Goal: Transaction & Acquisition: Purchase product/service

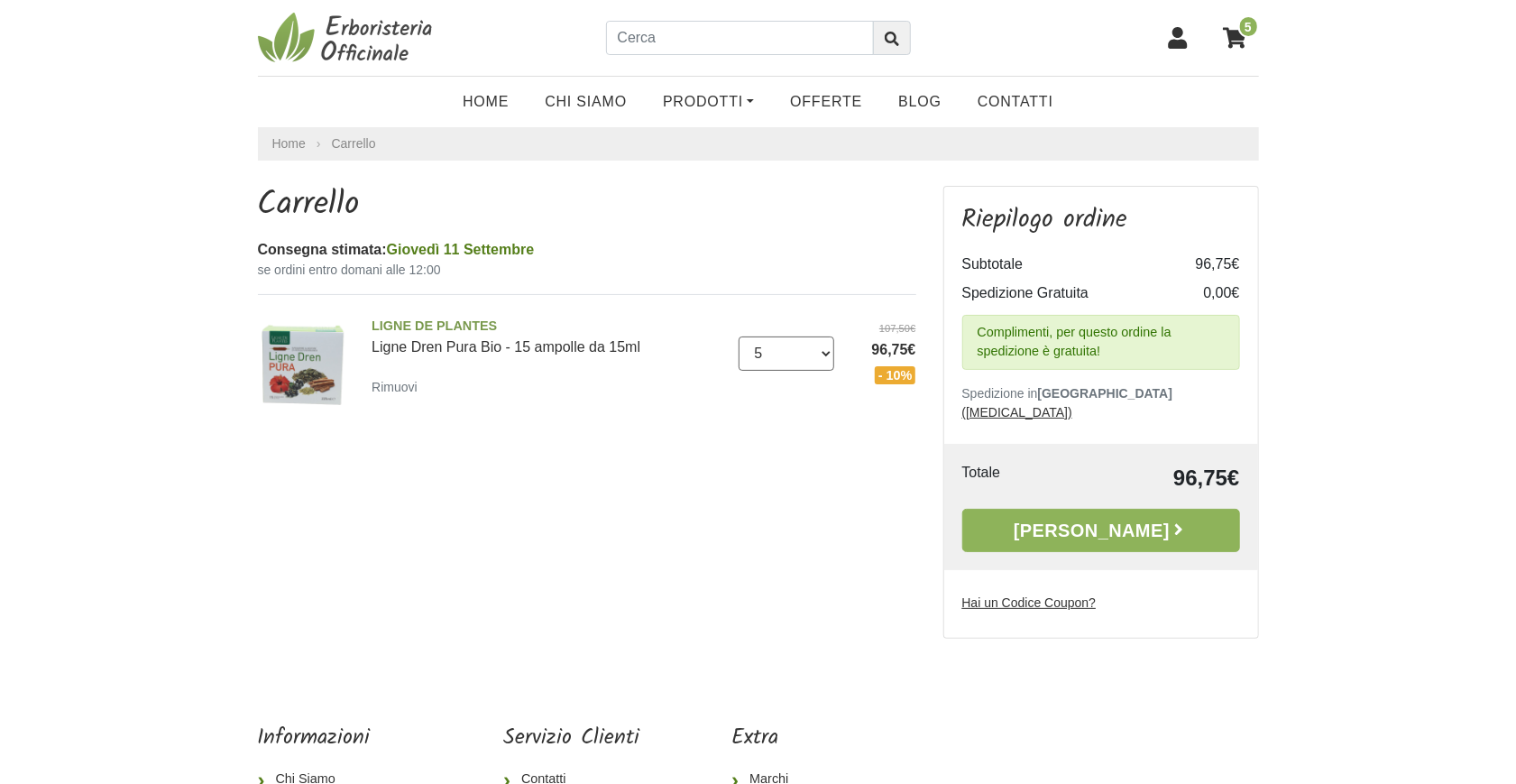
select select "4"
click at [738, 336] on select "0 (Rimuovi) 1 2 3 4 5 6 7 8 9 10 11 12 13 14 15 16 17 18 19 20 21 22 23 24 25 2…" at bounding box center [786, 353] width 96 height 34
click at [1072, 405] on u "([MEDICAL_DATA])" at bounding box center [1018, 413] width 110 height 15
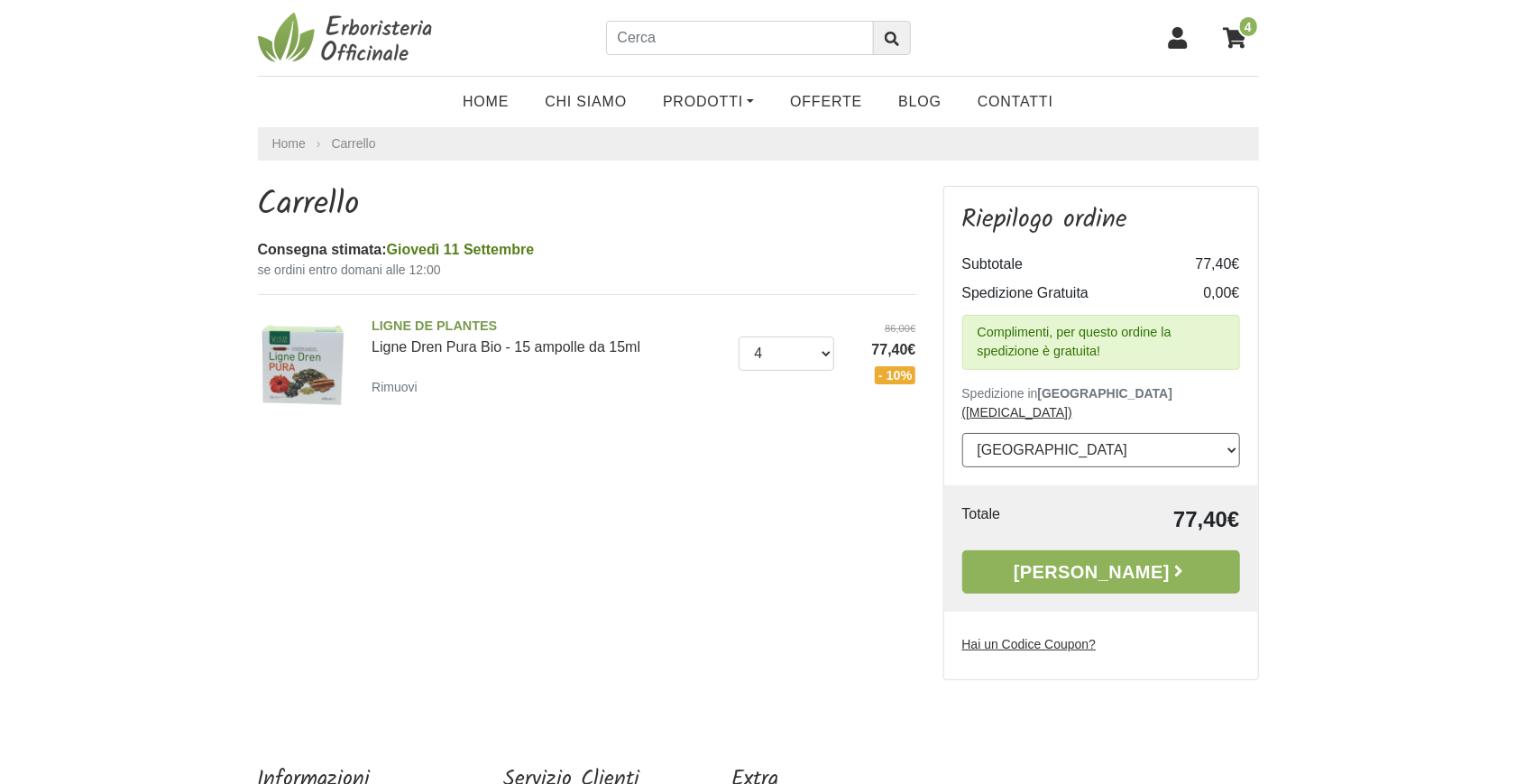
select select "195"
click at [963, 433] on select "--- Seleziona --- Austria Belgium Bulgaria Croatia Czech Republic Denmark Eston…" at bounding box center [1101, 449] width 278 height 34
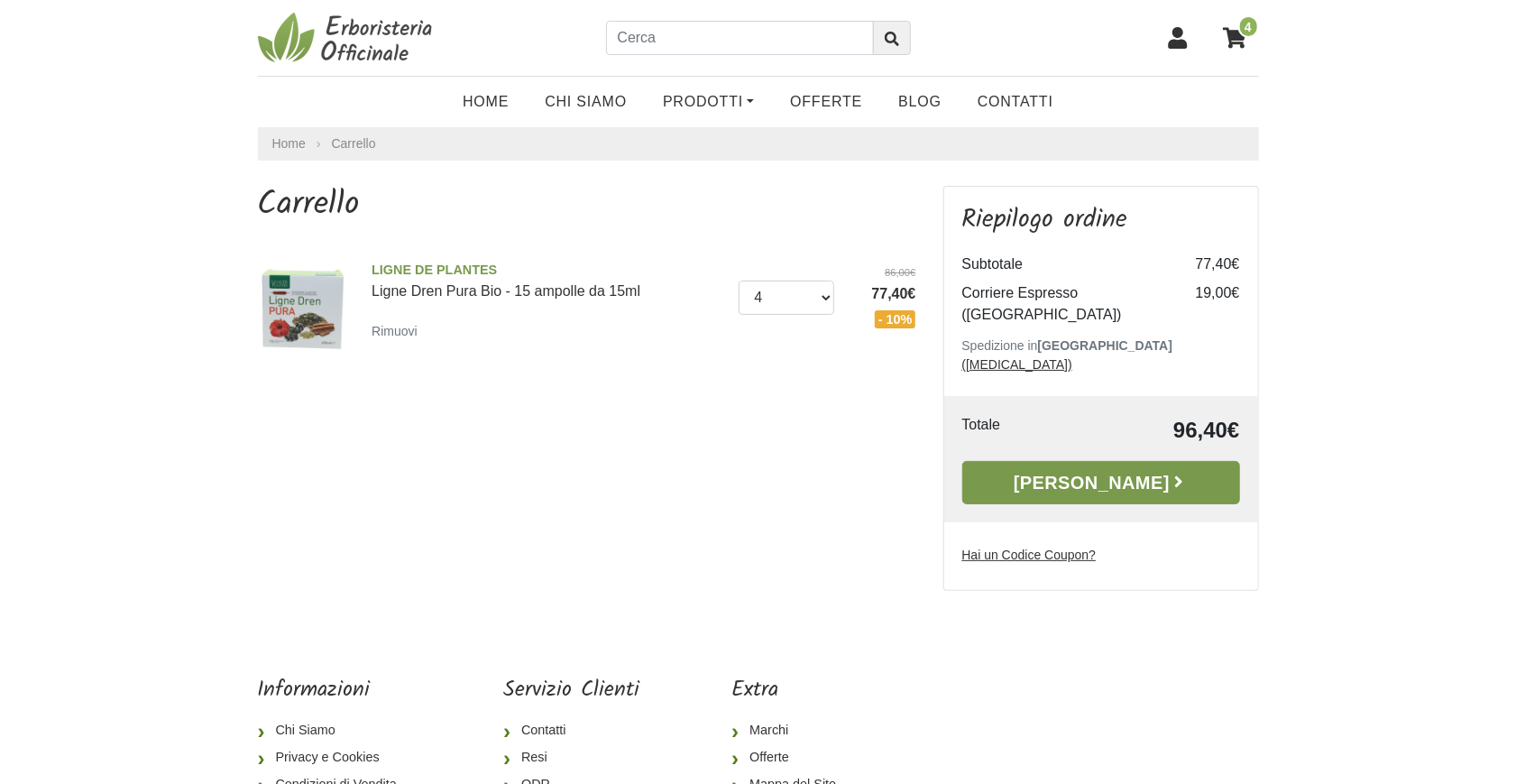
click at [1157, 460] on link "[PERSON_NAME]" at bounding box center [1101, 482] width 278 height 43
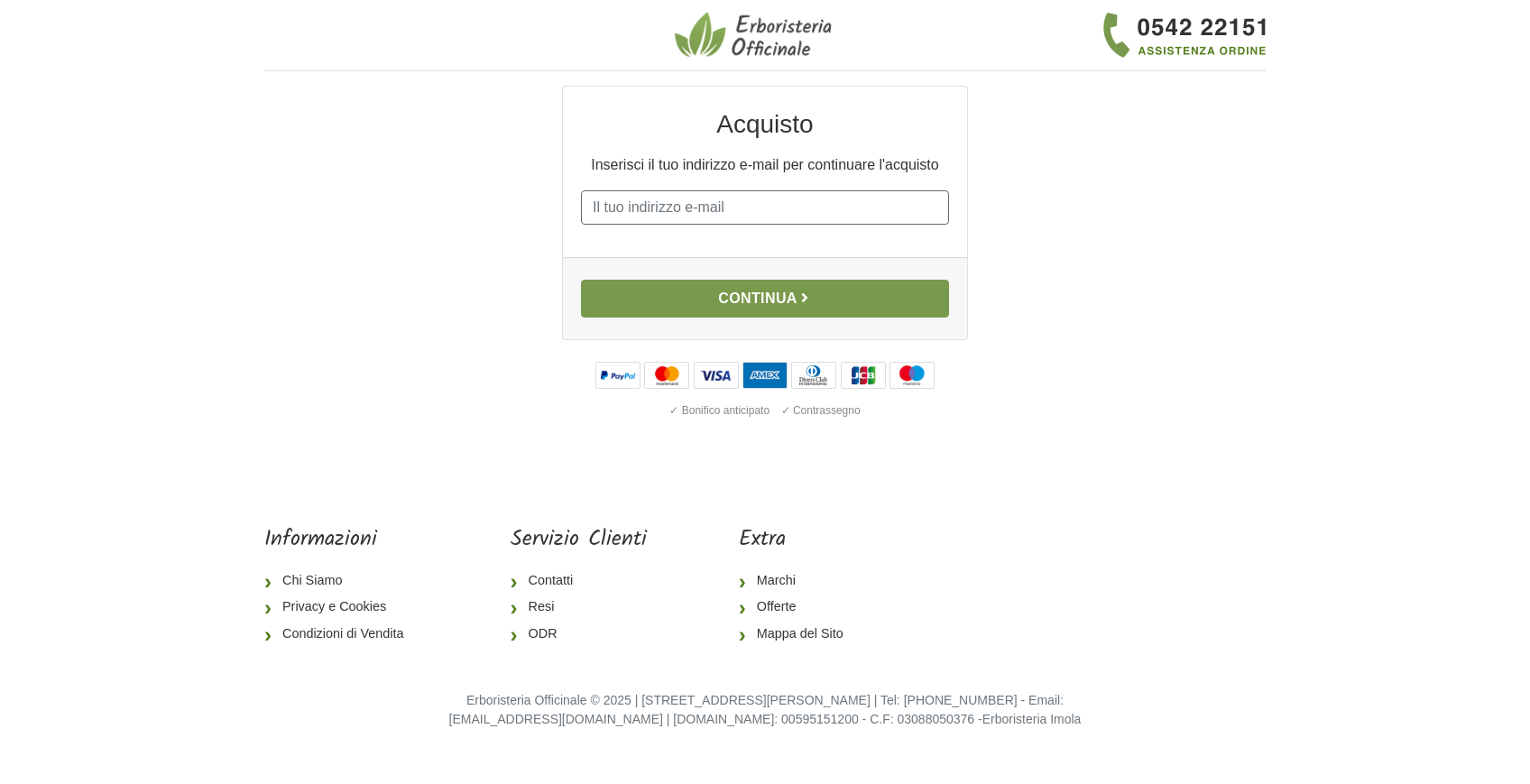
type input "emasab@gmail.com"
click at [811, 292] on icon "button" at bounding box center [805, 298] width 15 height 15
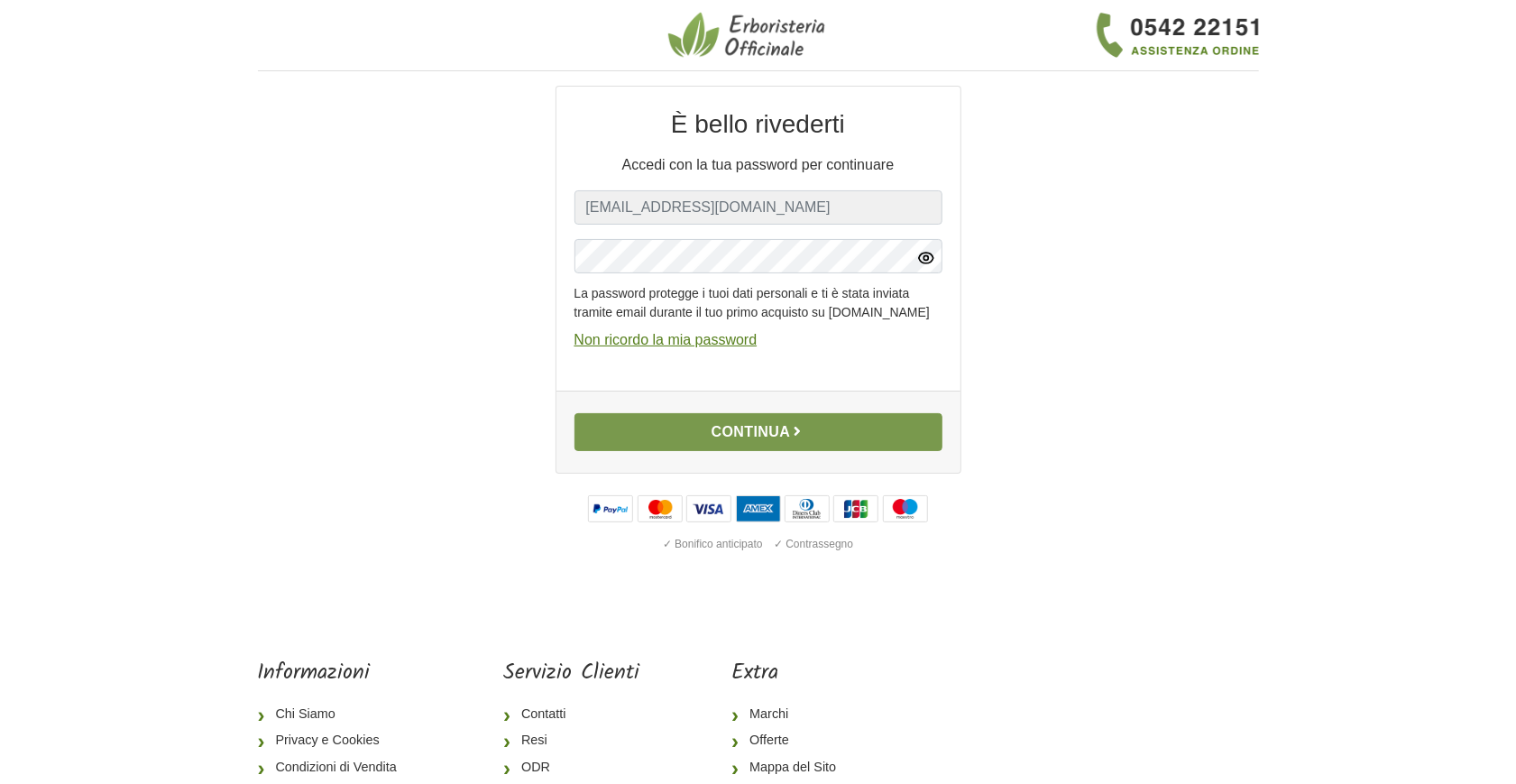
click at [769, 451] on button "Continua" at bounding box center [758, 431] width 368 height 38
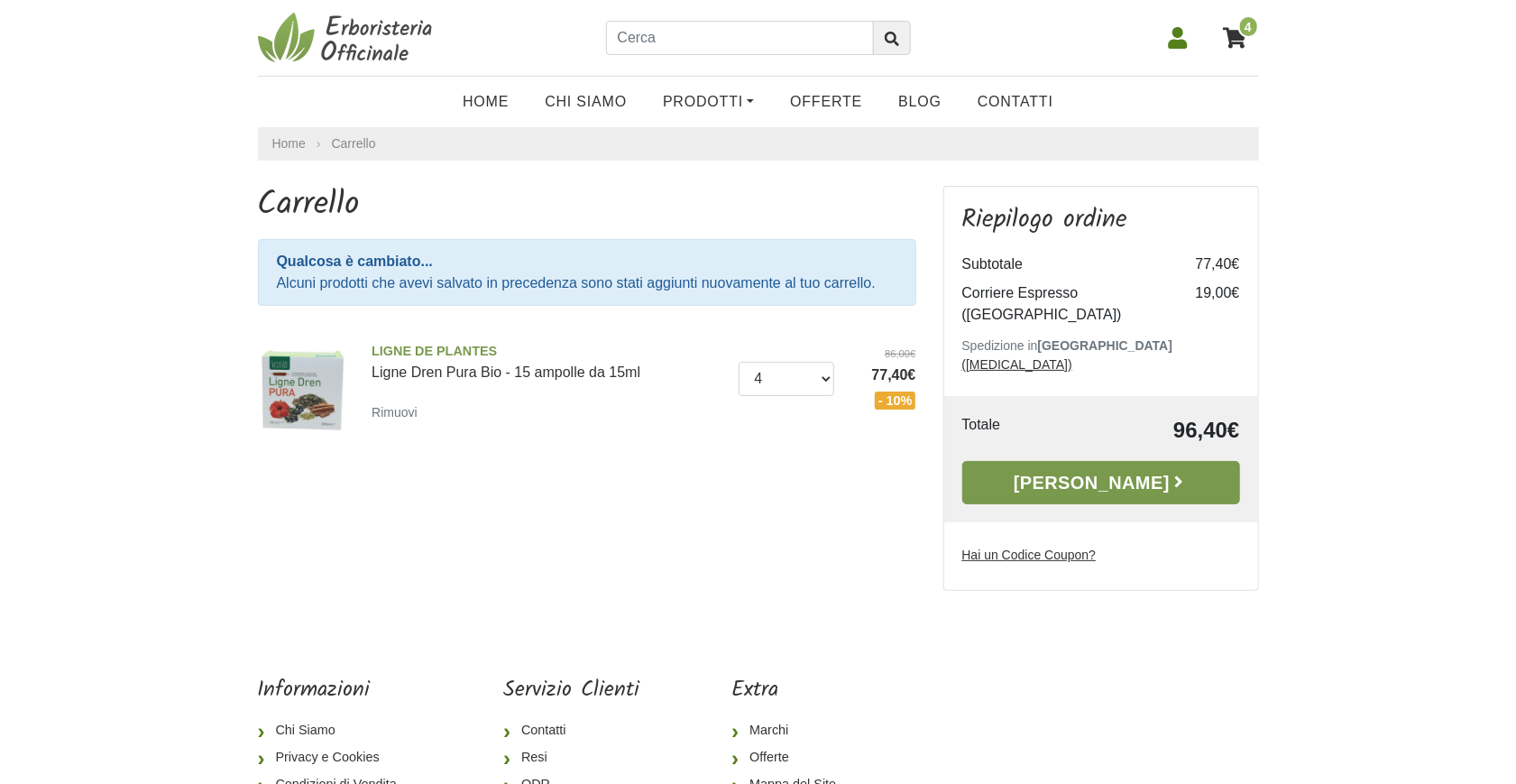
click at [1043, 460] on link "[PERSON_NAME]" at bounding box center [1101, 482] width 278 height 43
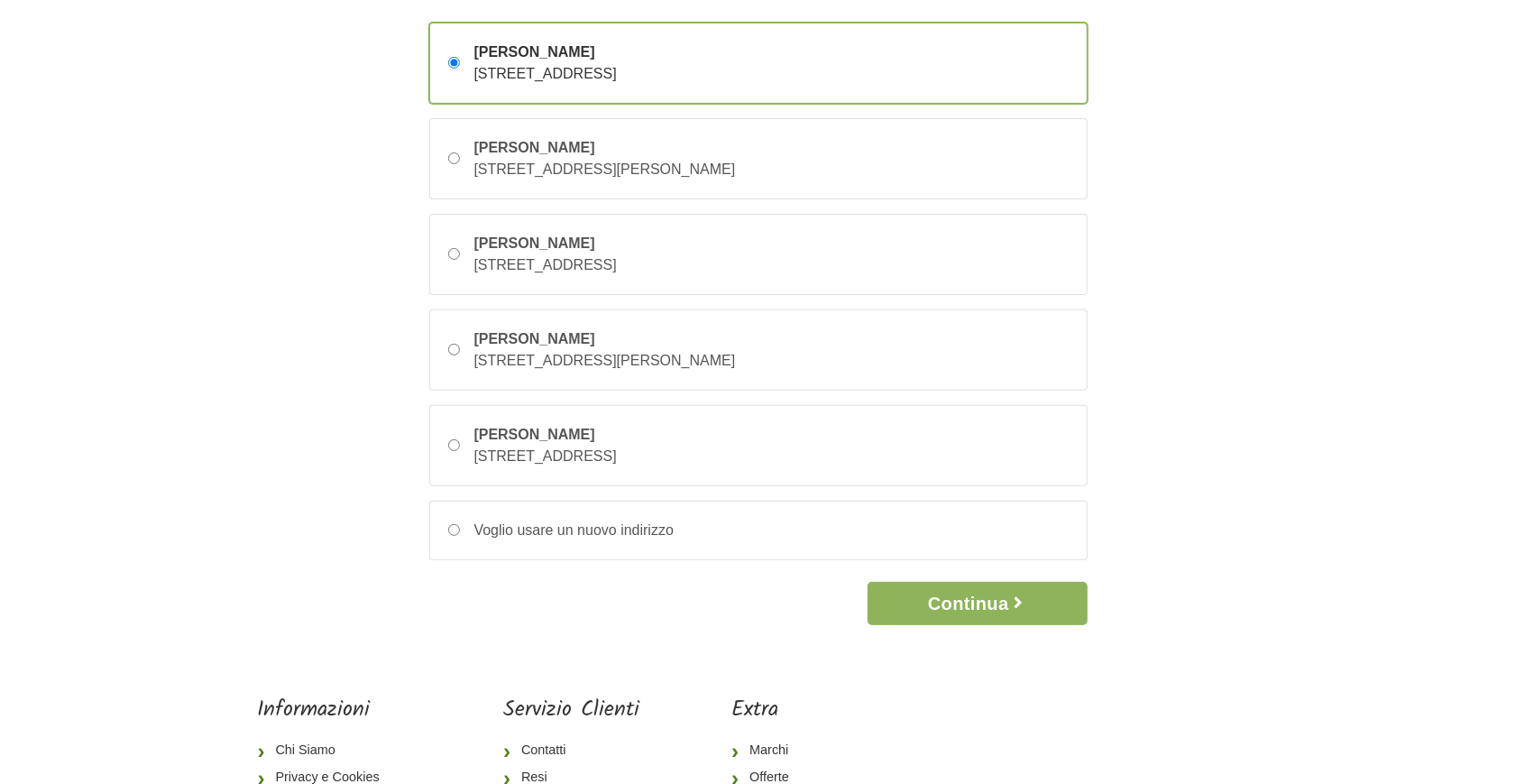
scroll to position [216, 0]
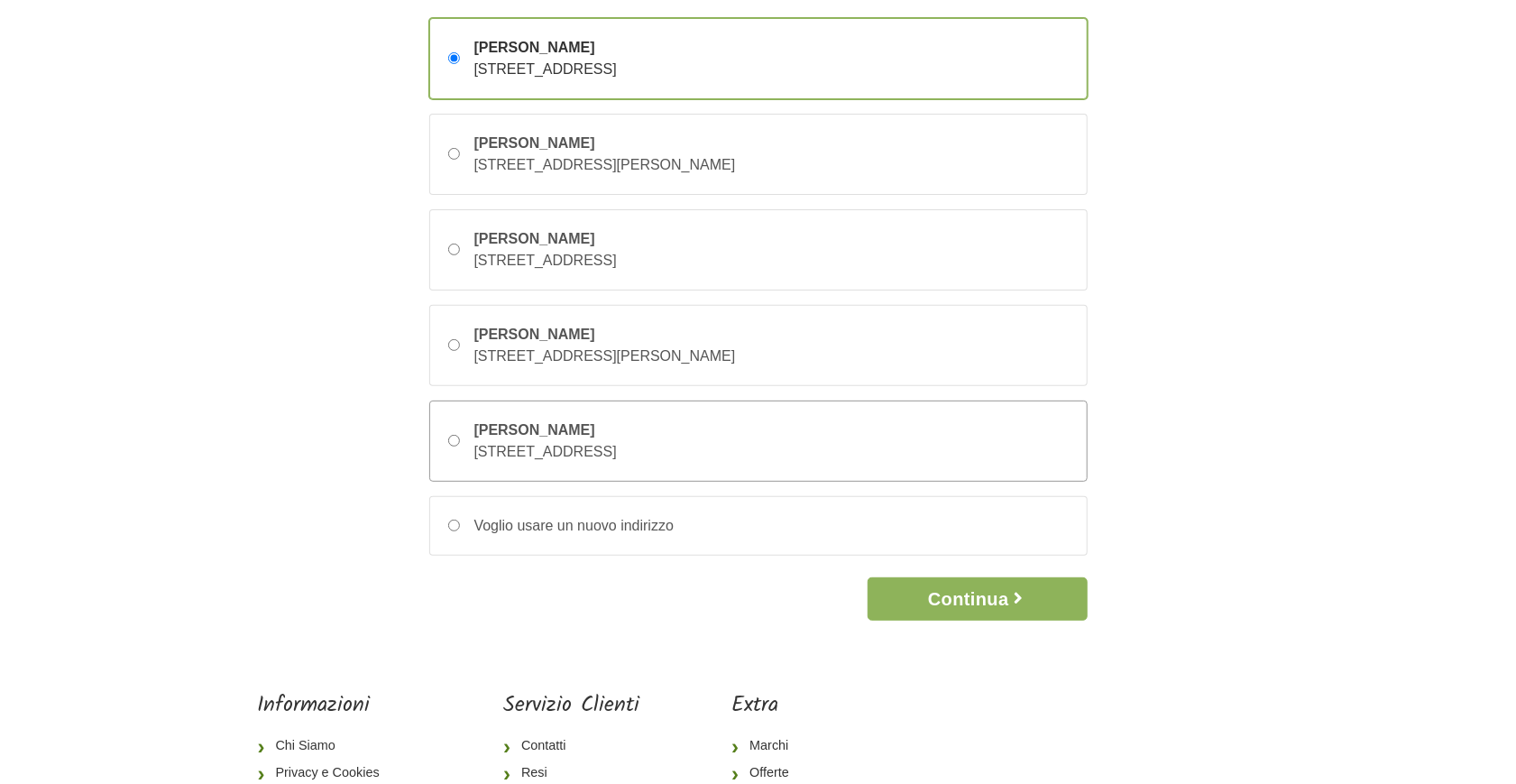
click at [449, 445] on input "[PERSON_NAME] [STREET_ADDRESS]" at bounding box center [454, 440] width 12 height 12
radio input "true"
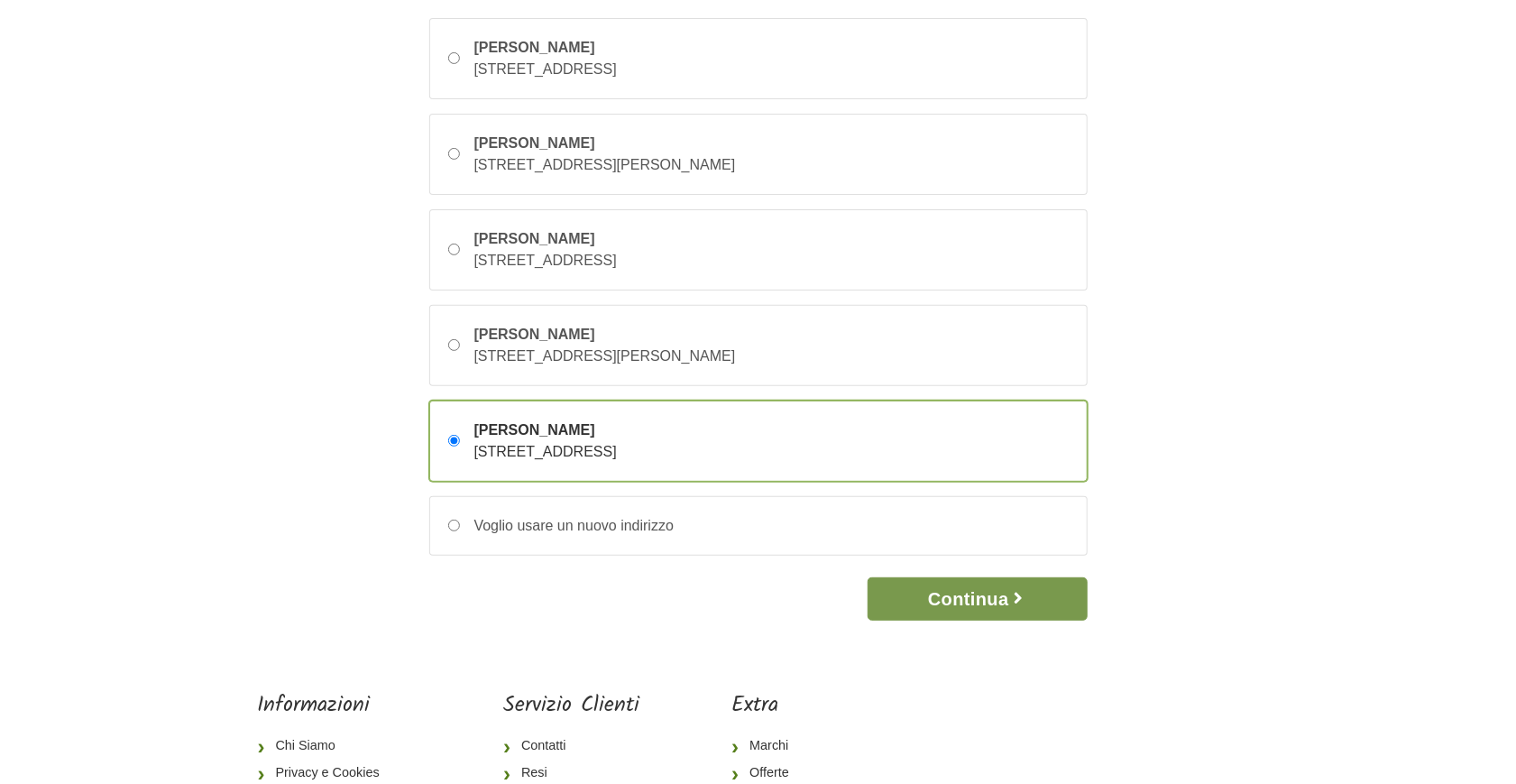
click at [973, 600] on button "Continua" at bounding box center [977, 598] width 219 height 43
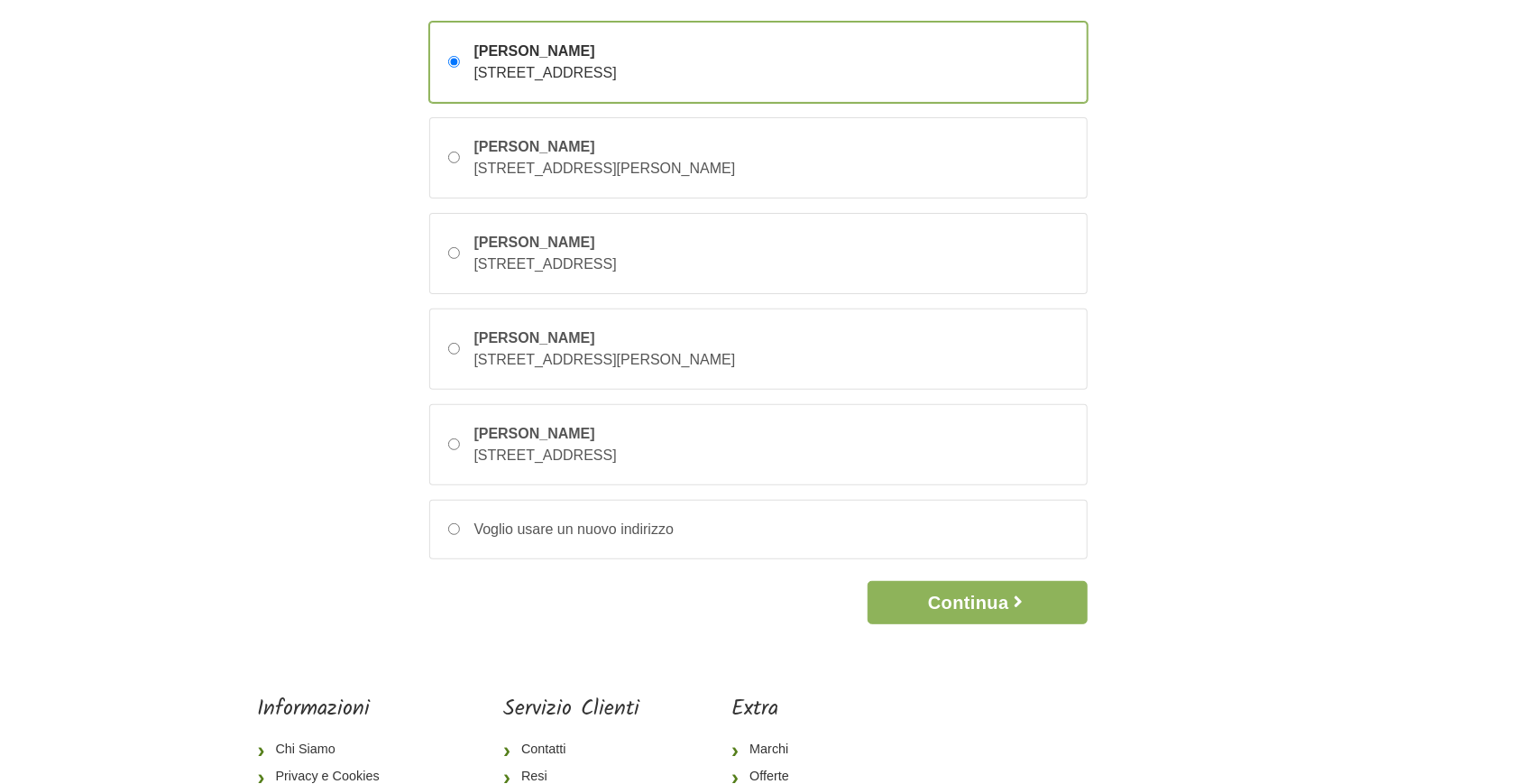
scroll to position [216, 0]
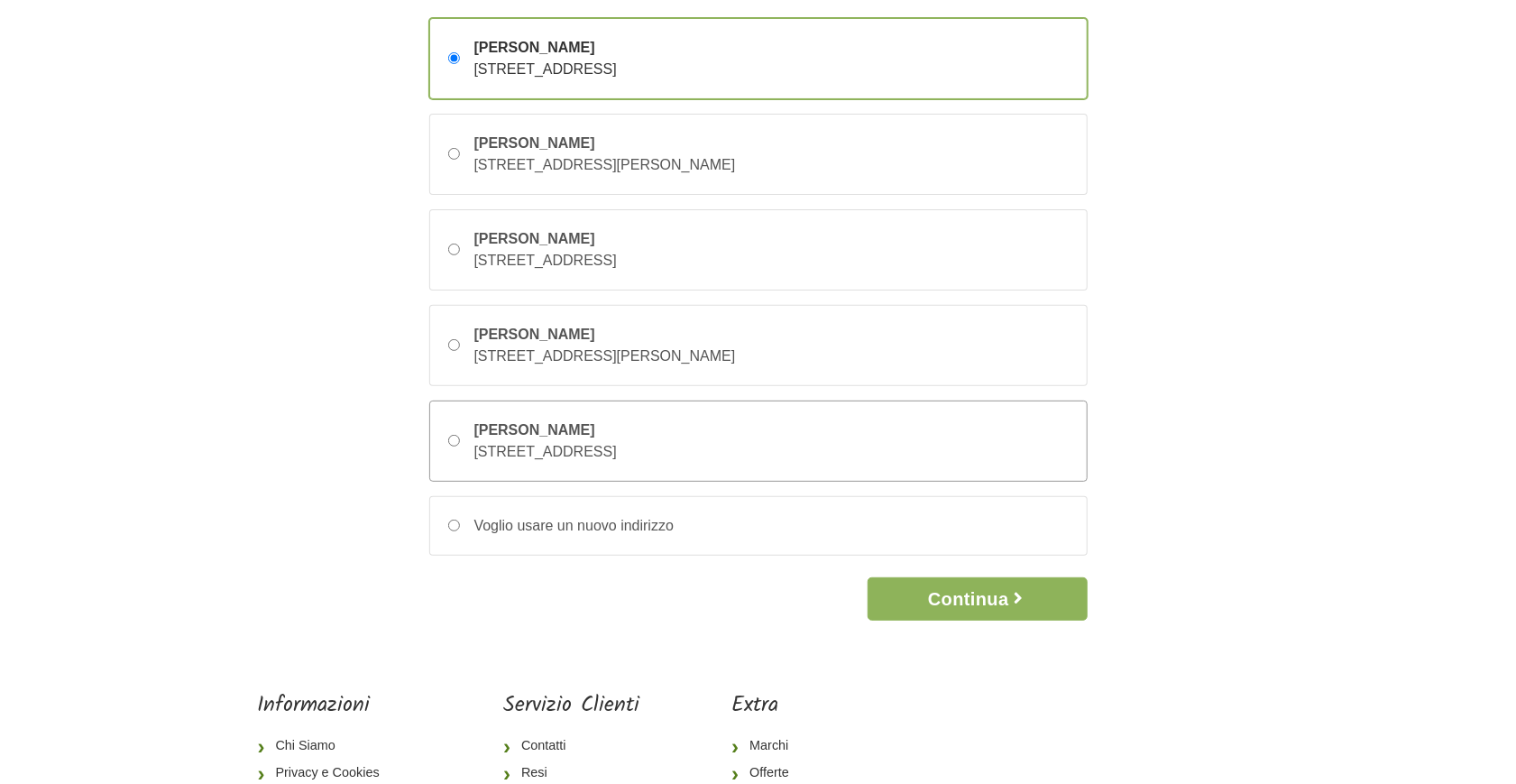
click at [456, 440] on input "[PERSON_NAME] [STREET_ADDRESS]" at bounding box center [454, 440] width 12 height 12
radio input "true"
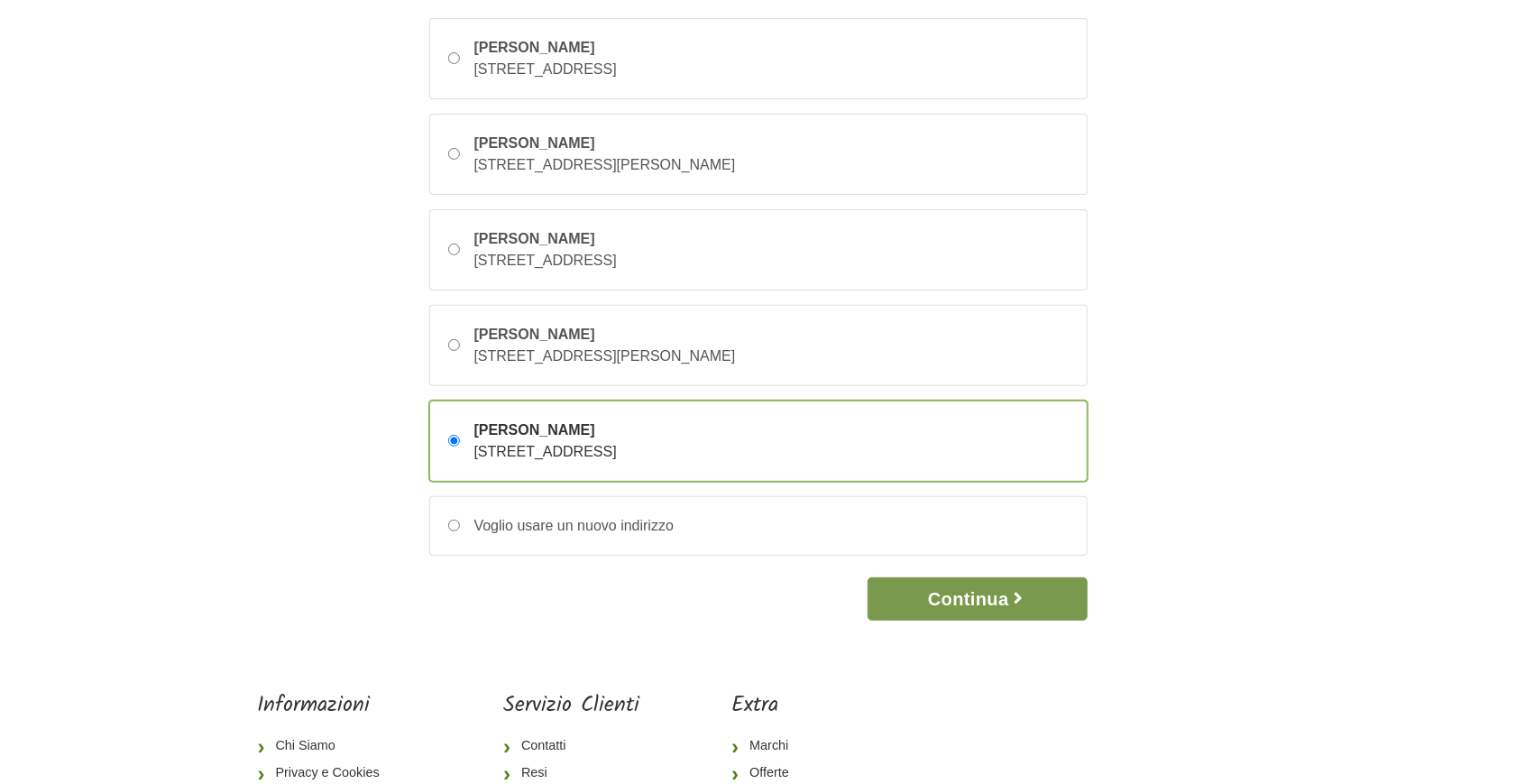
click at [962, 608] on button "Continua" at bounding box center [977, 598] width 219 height 43
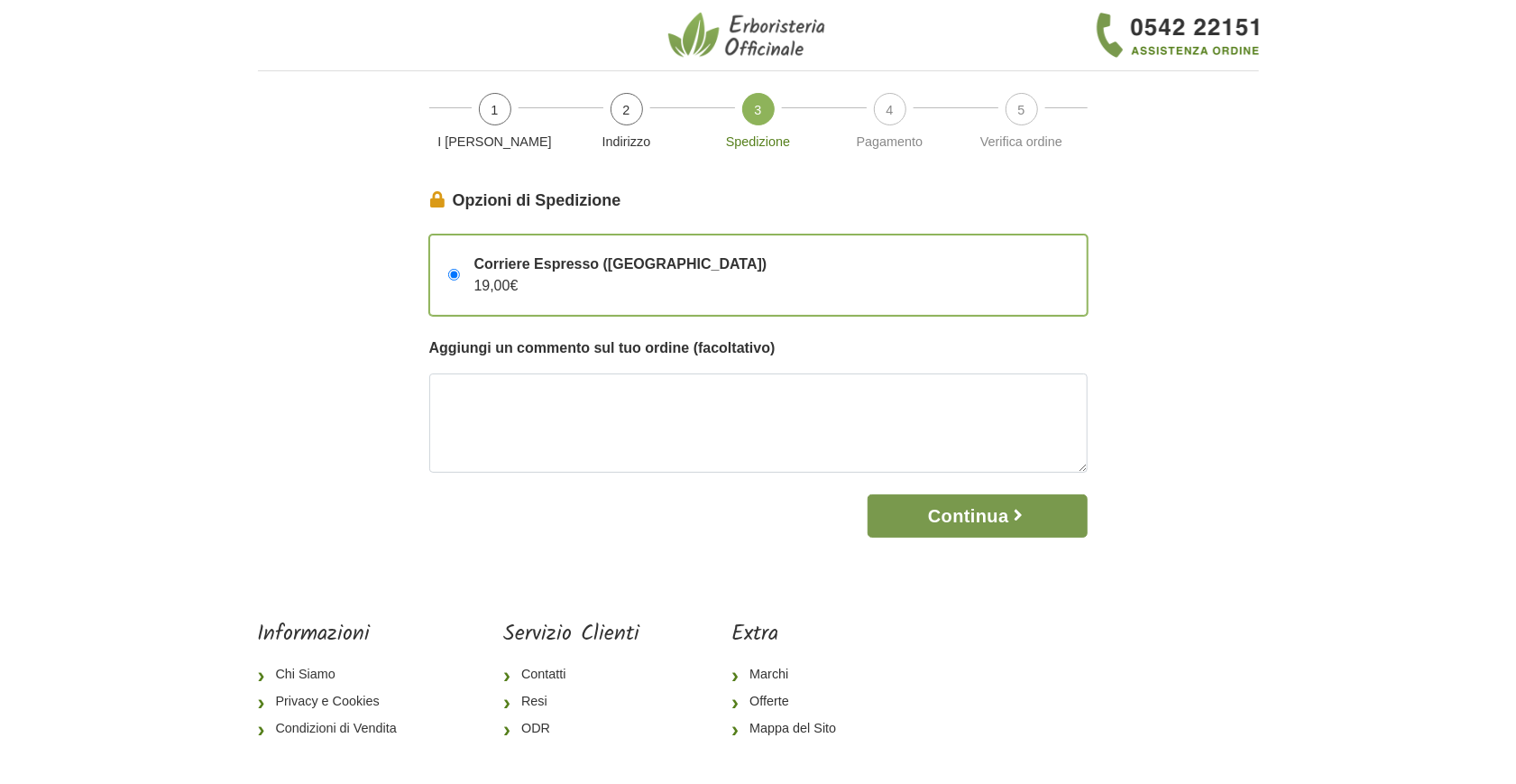
click at [964, 511] on button "Continua" at bounding box center [977, 516] width 219 height 43
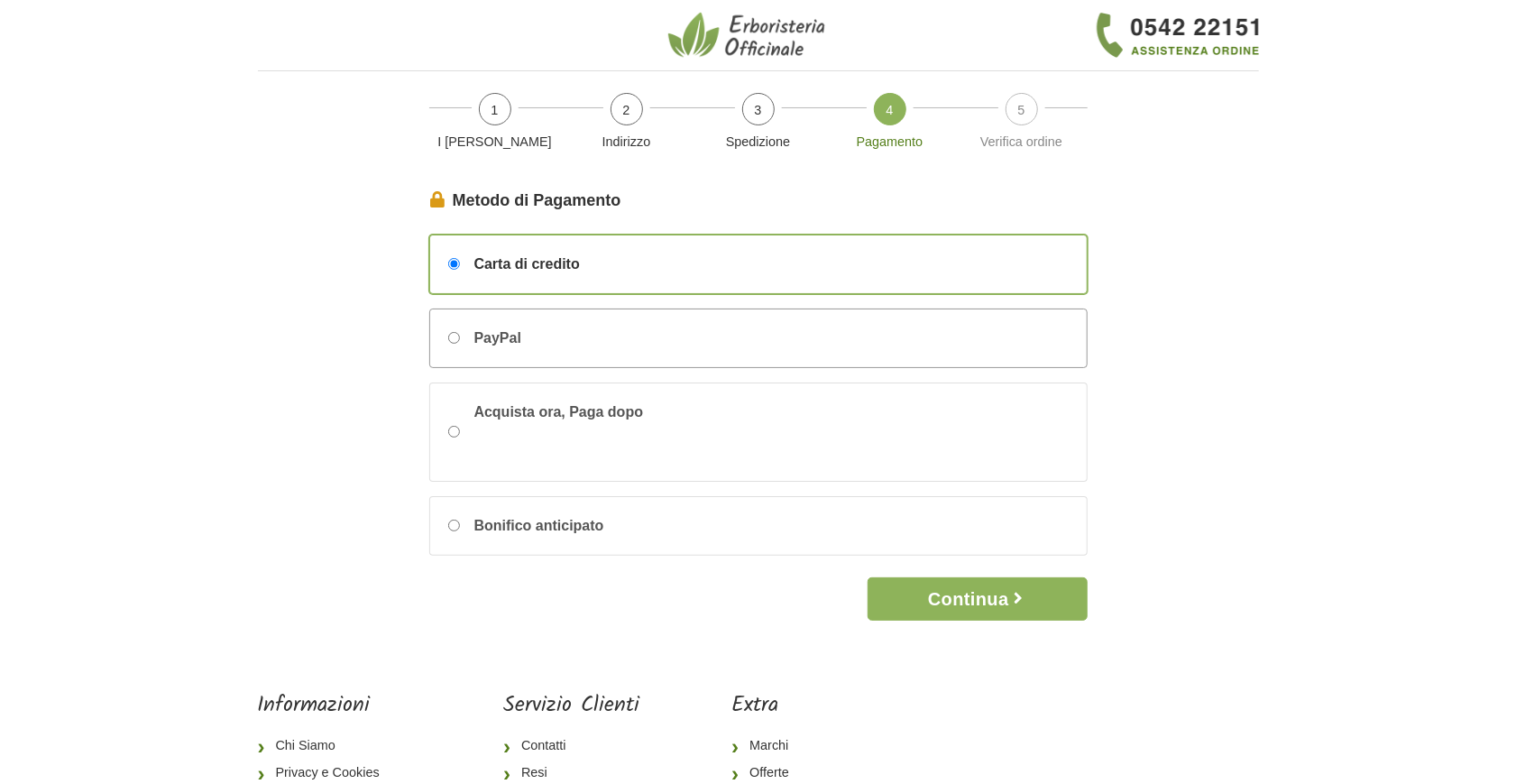
click at [450, 340] on input "PayPal" at bounding box center [454, 337] width 12 height 12
radio input "true"
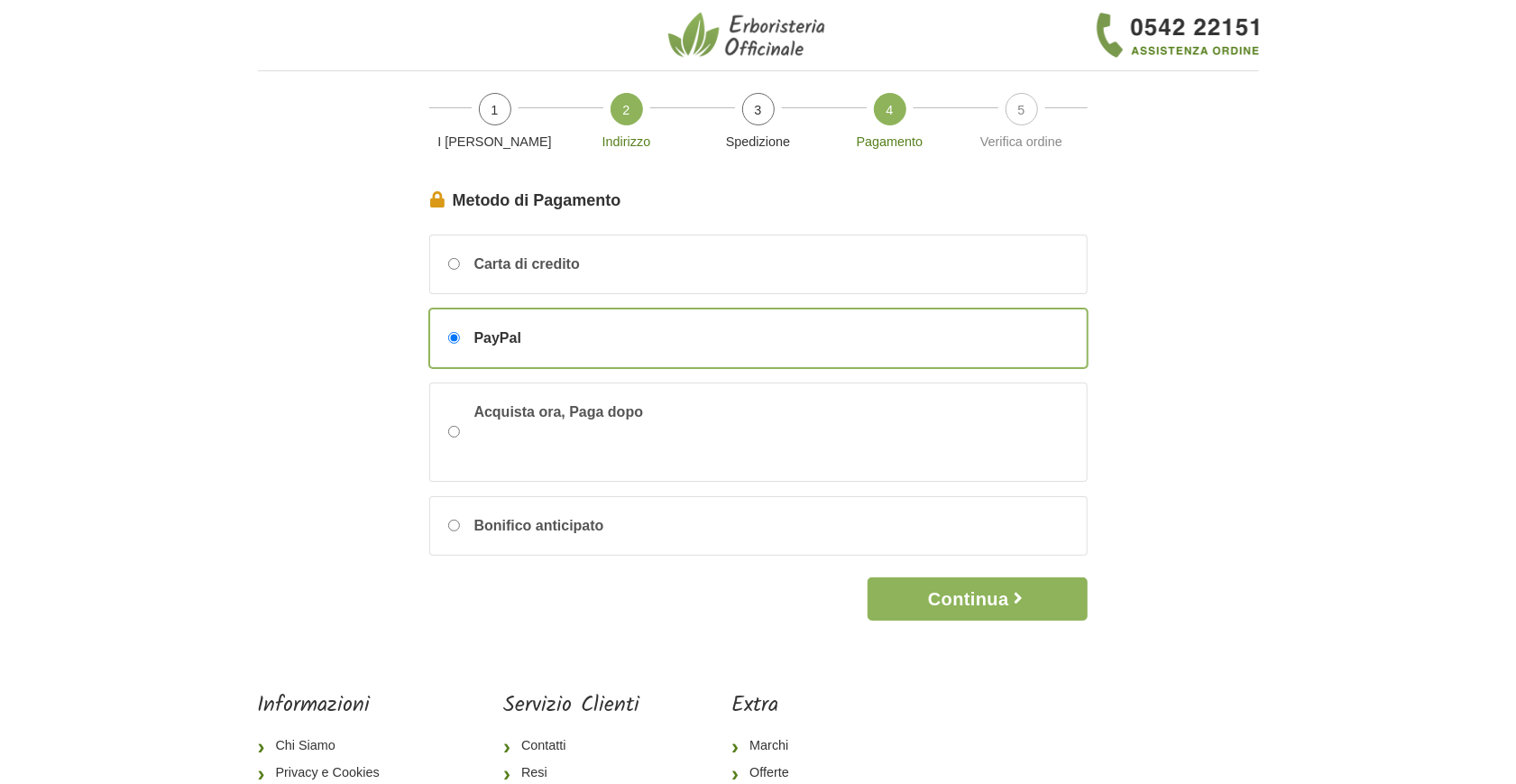
click at [630, 108] on span "2" at bounding box center [626, 108] width 32 height 32
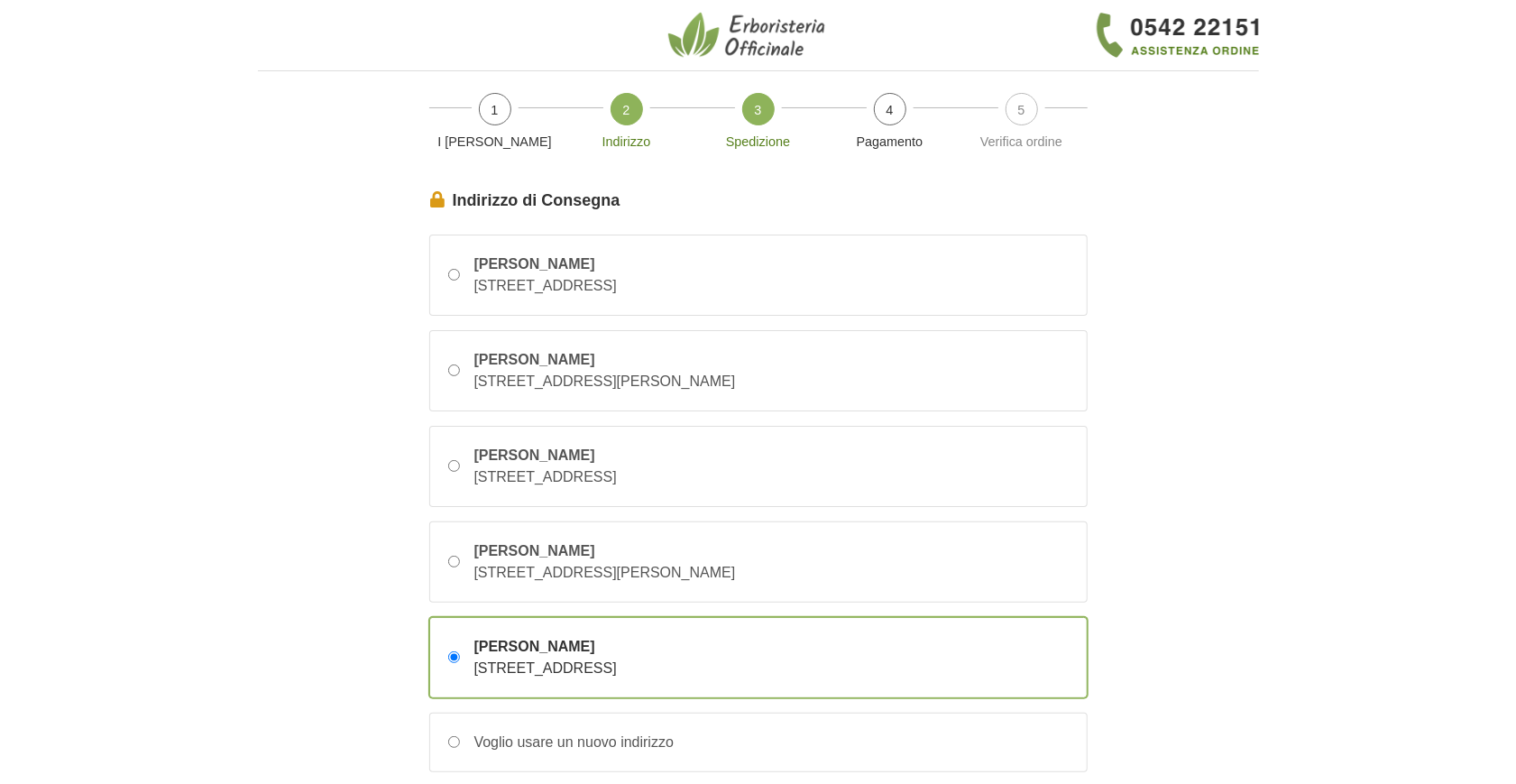
click at [745, 130] on link "3 Spedizione" at bounding box center [758, 130] width 131 height 88
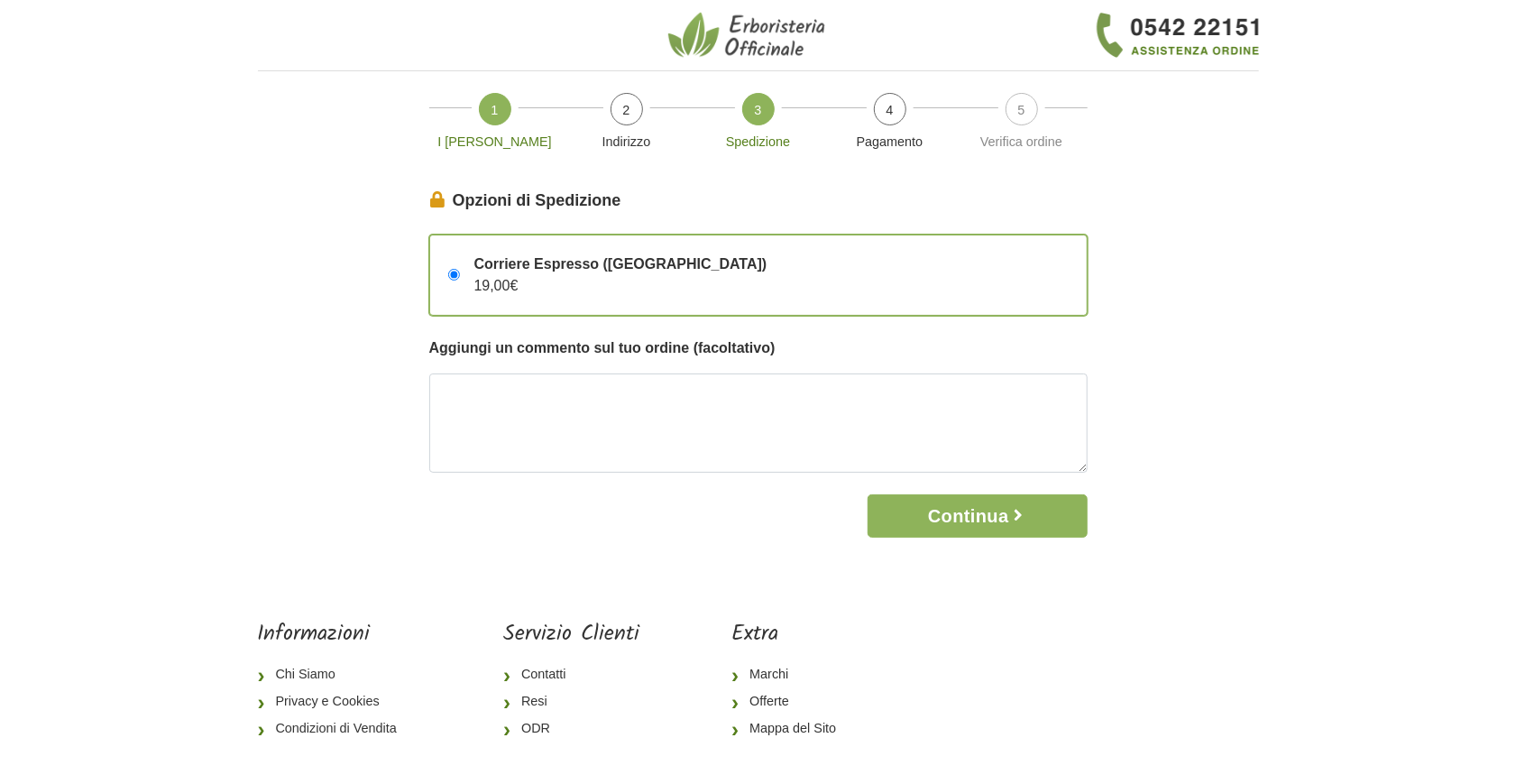
click at [490, 135] on p "I [PERSON_NAME]" at bounding box center [496, 142] width 118 height 20
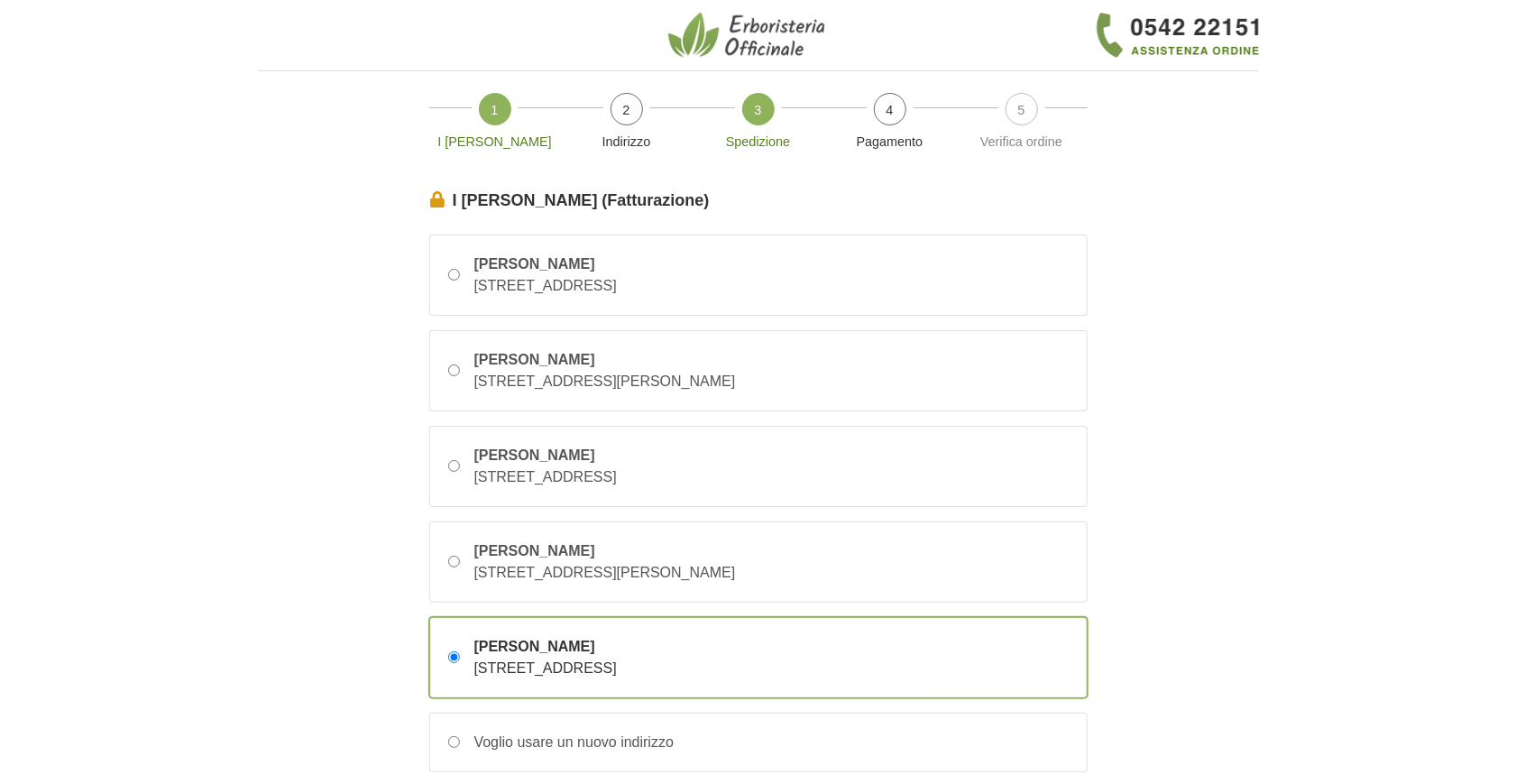
click at [775, 146] on p "Spedizione" at bounding box center [758, 142] width 118 height 20
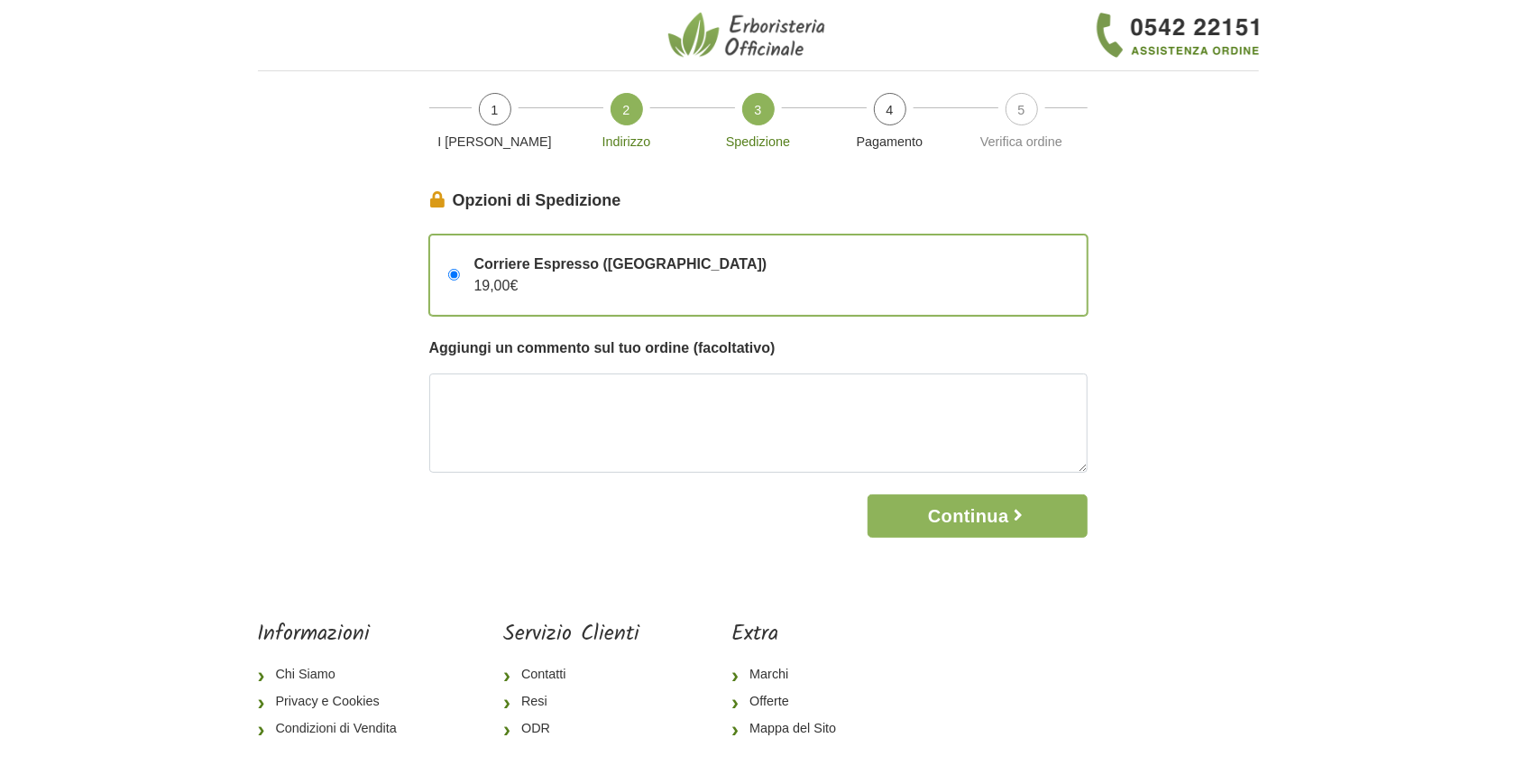
click at [632, 132] on p "Indirizzo" at bounding box center [627, 142] width 118 height 20
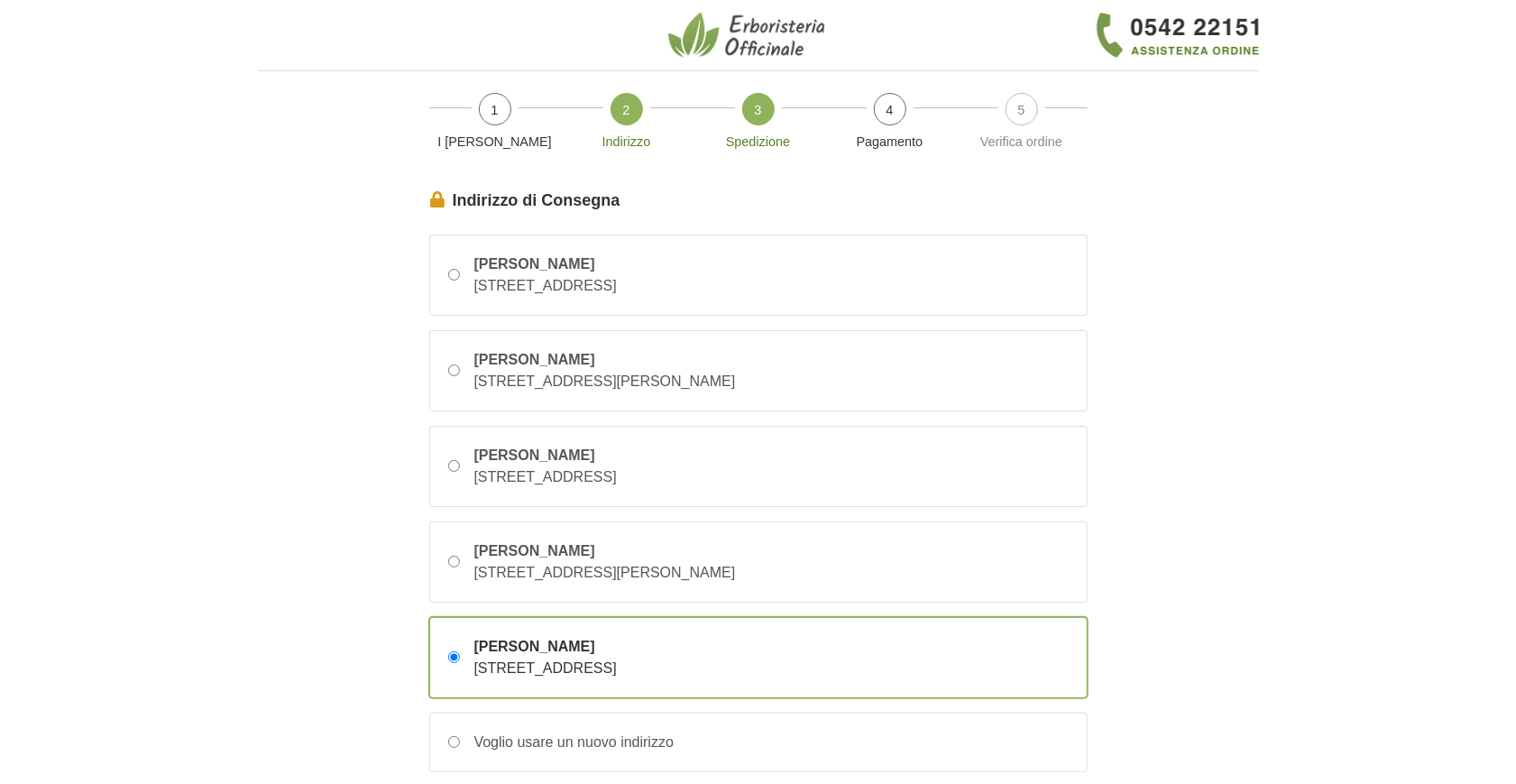
click at [769, 127] on link "3 Spedizione" at bounding box center [758, 130] width 131 height 88
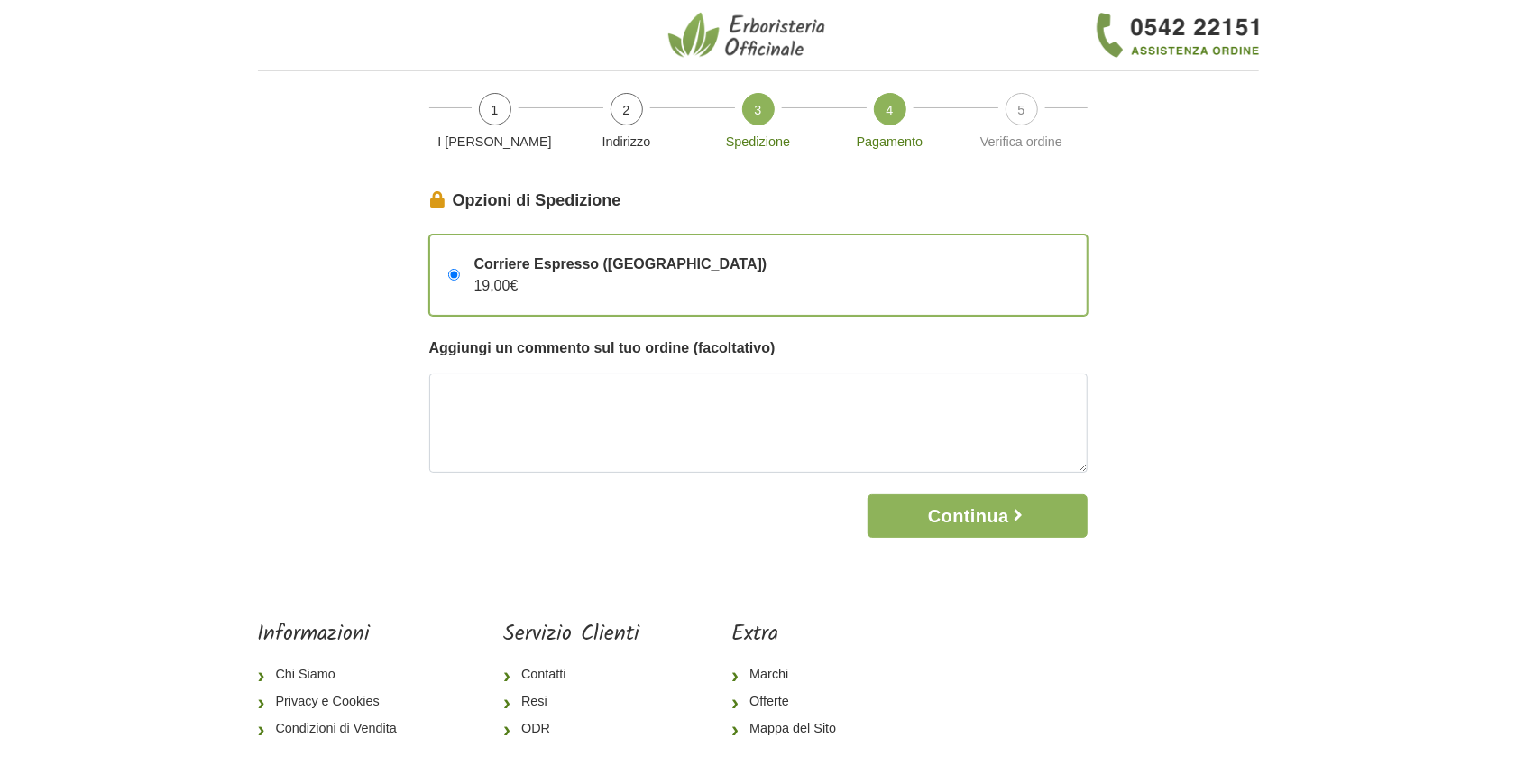
click at [861, 148] on p "Pagamento" at bounding box center [891, 142] width 118 height 20
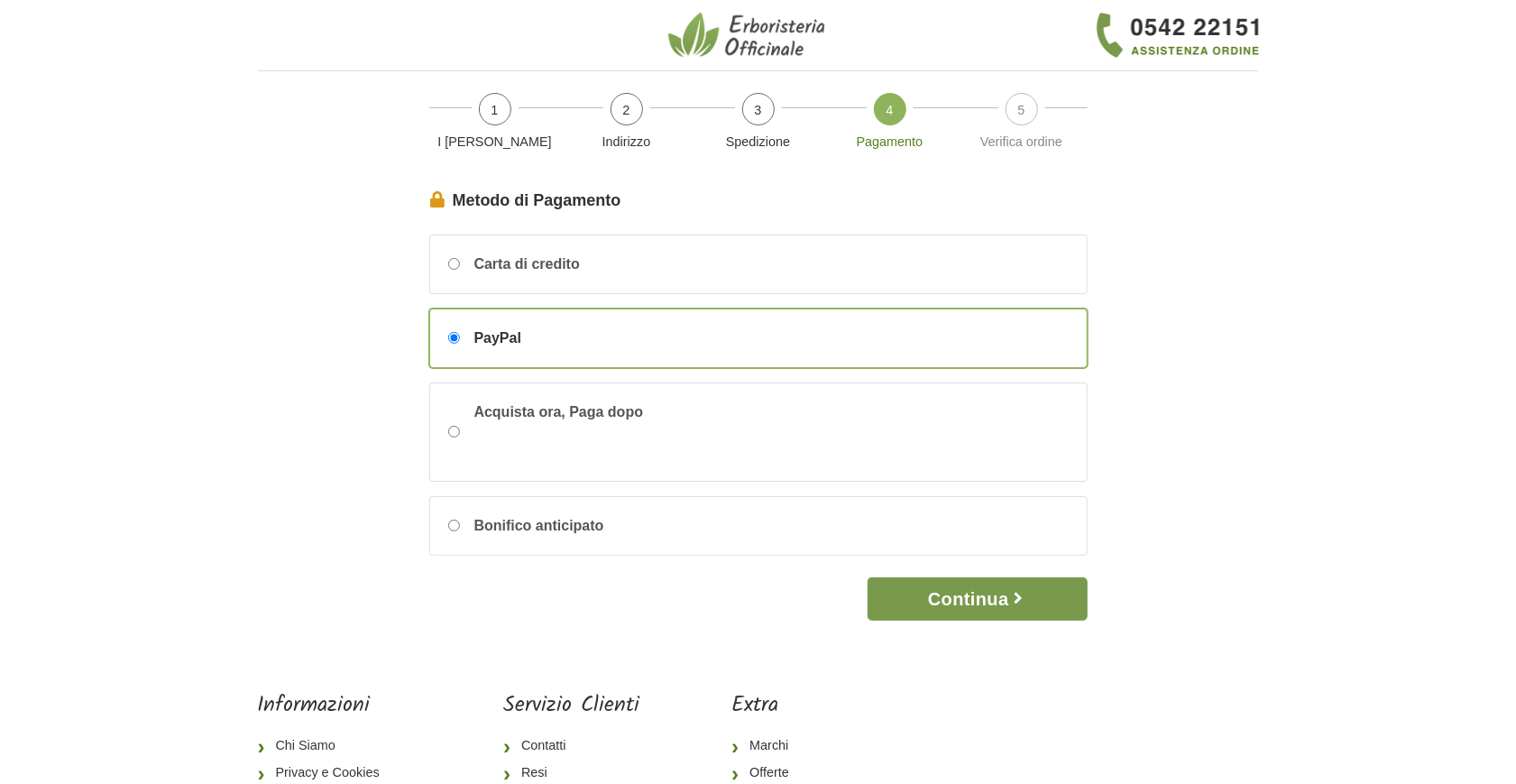
click at [976, 588] on button "Continua" at bounding box center [977, 598] width 219 height 43
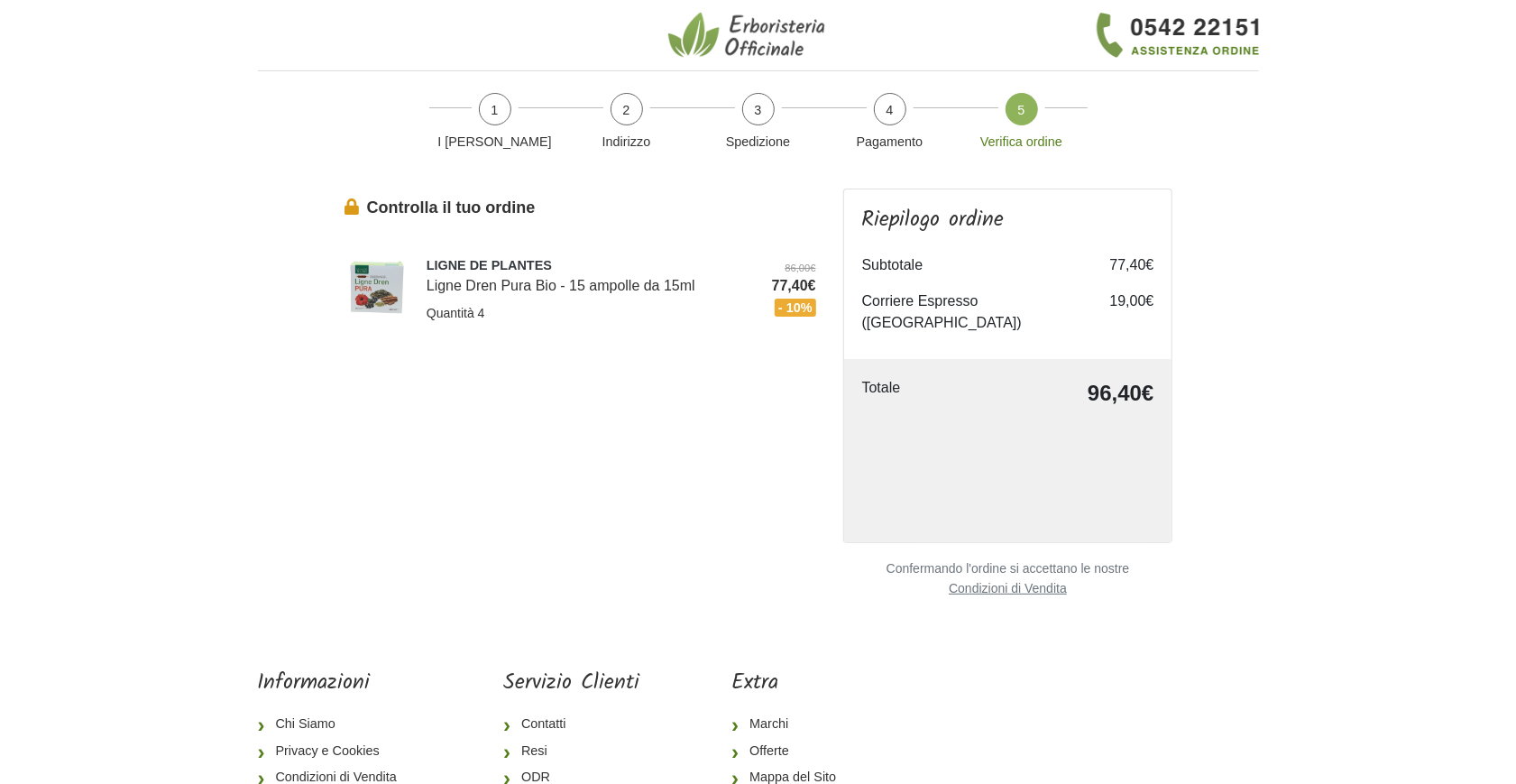
click at [734, 37] on img at bounding box center [749, 35] width 163 height 49
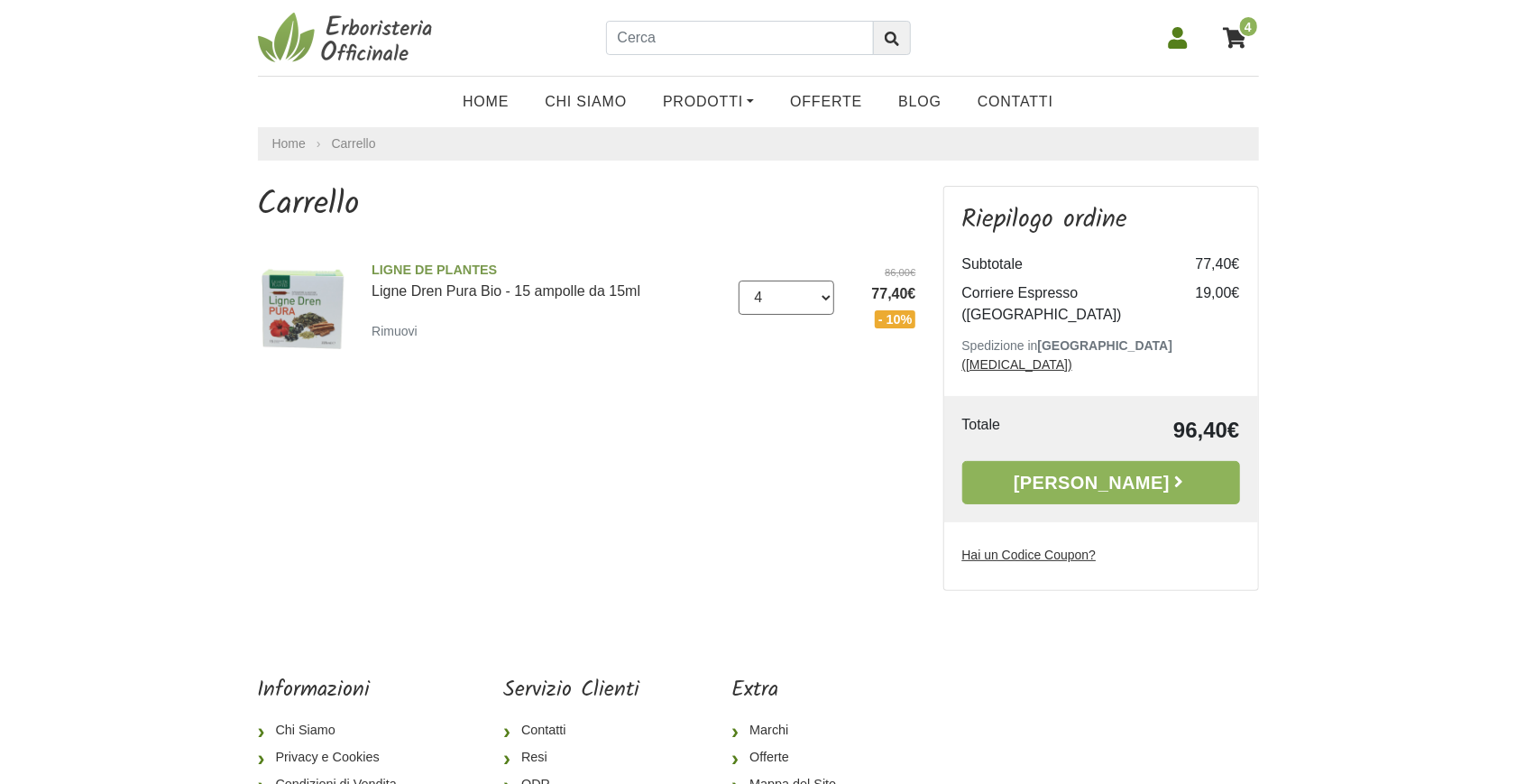
select select "5"
click at [738, 280] on select "0 (Rimuovi) 1 2 3 4 5 6 7 8 9 10 11 12 13 14 15 16 17 18 19 20 21 22 23 24 25 2…" at bounding box center [786, 297] width 96 height 34
click at [1134, 460] on link "[PERSON_NAME]" at bounding box center [1101, 482] width 278 height 43
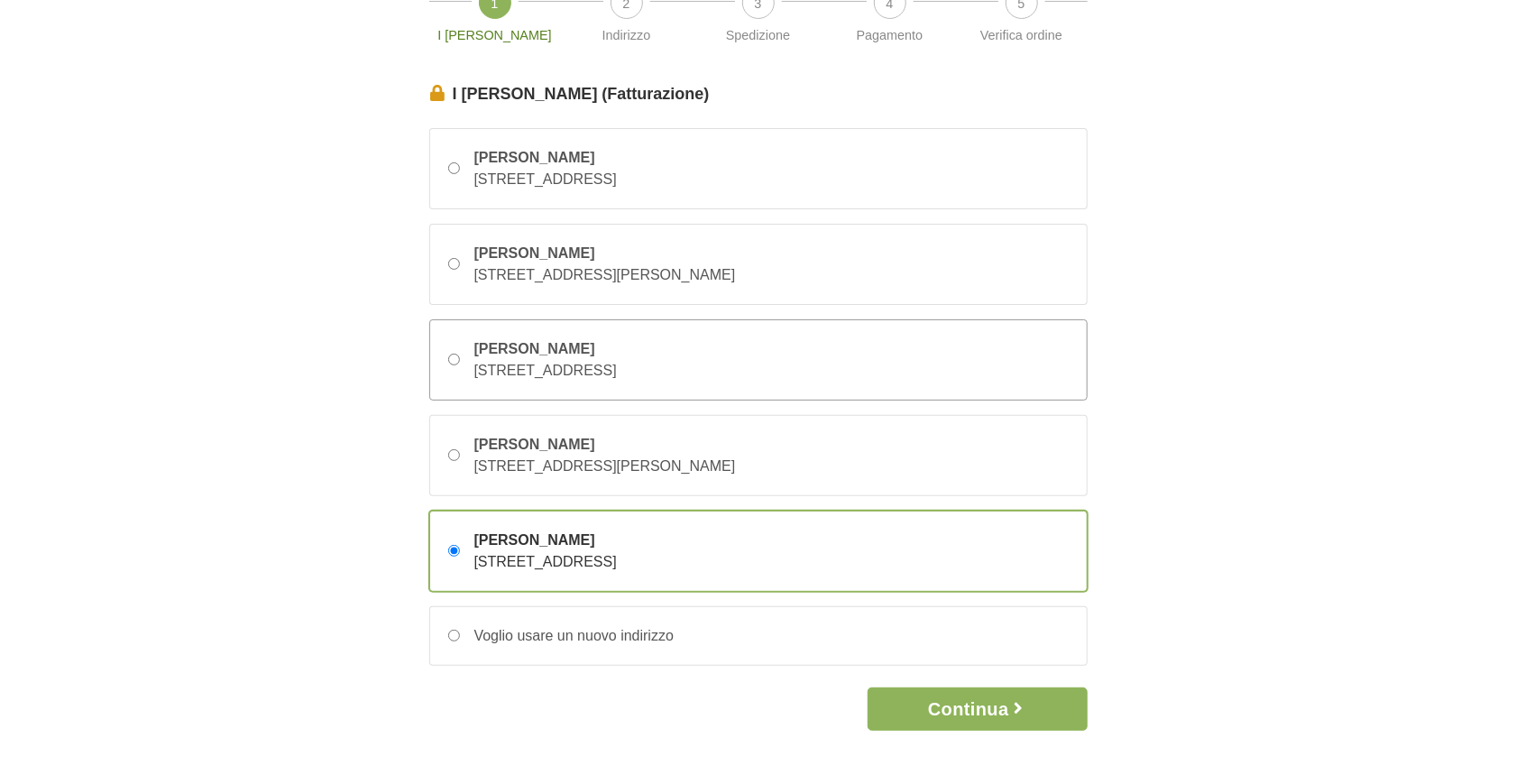
scroll to position [108, 0]
click at [925, 703] on button "Continua" at bounding box center [977, 708] width 219 height 43
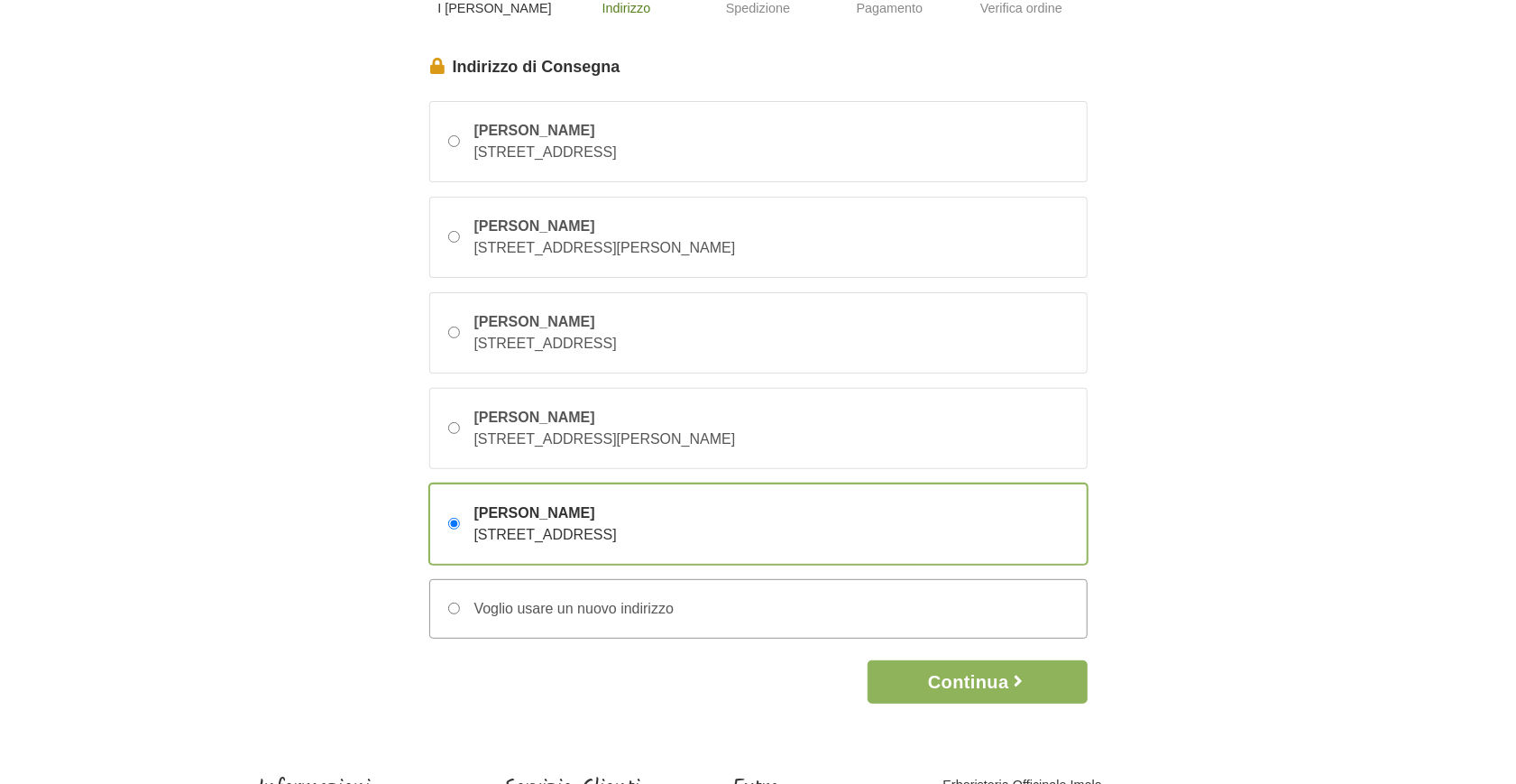
scroll to position [324, 0]
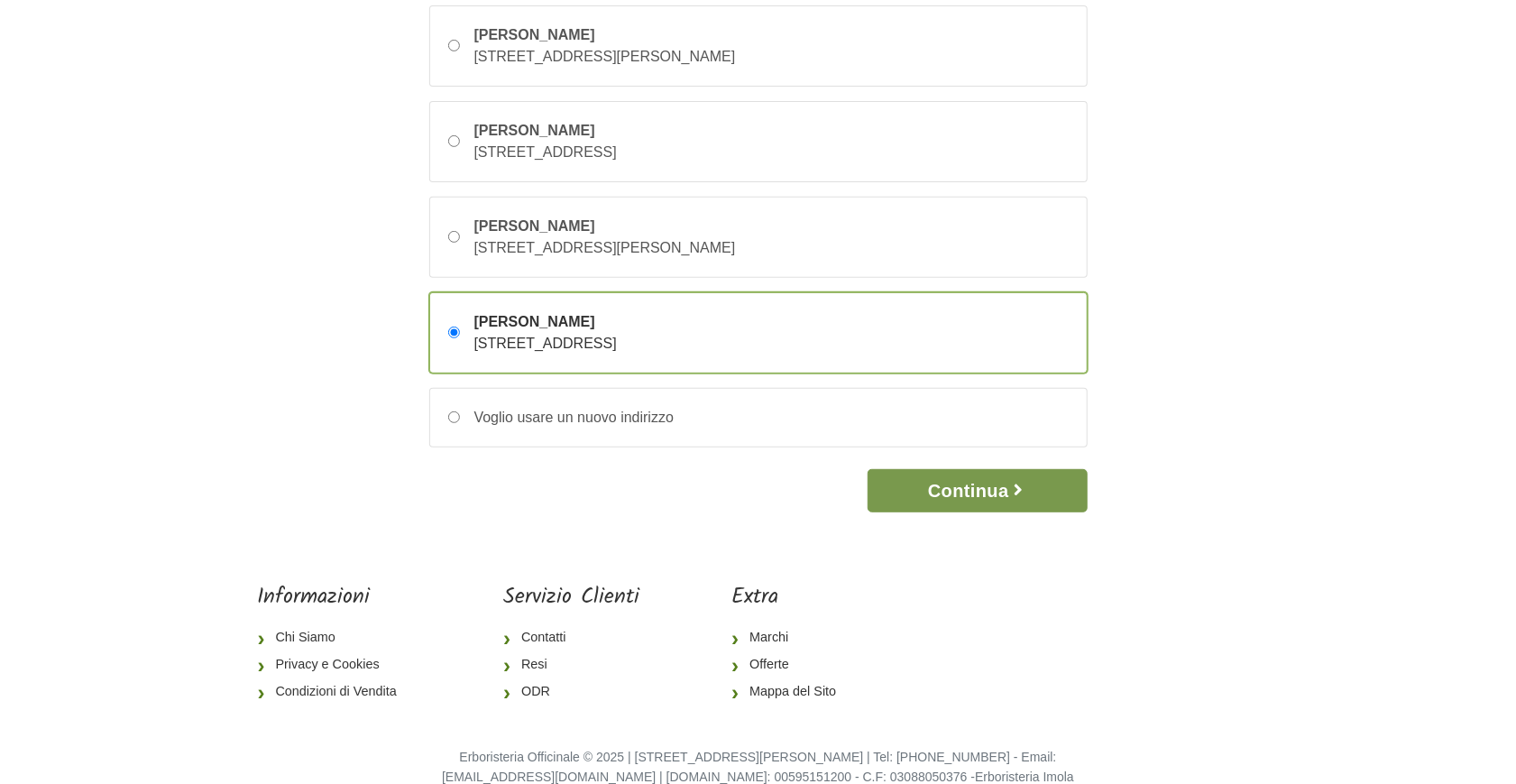
click at [954, 494] on button "Continua" at bounding box center [977, 490] width 219 height 43
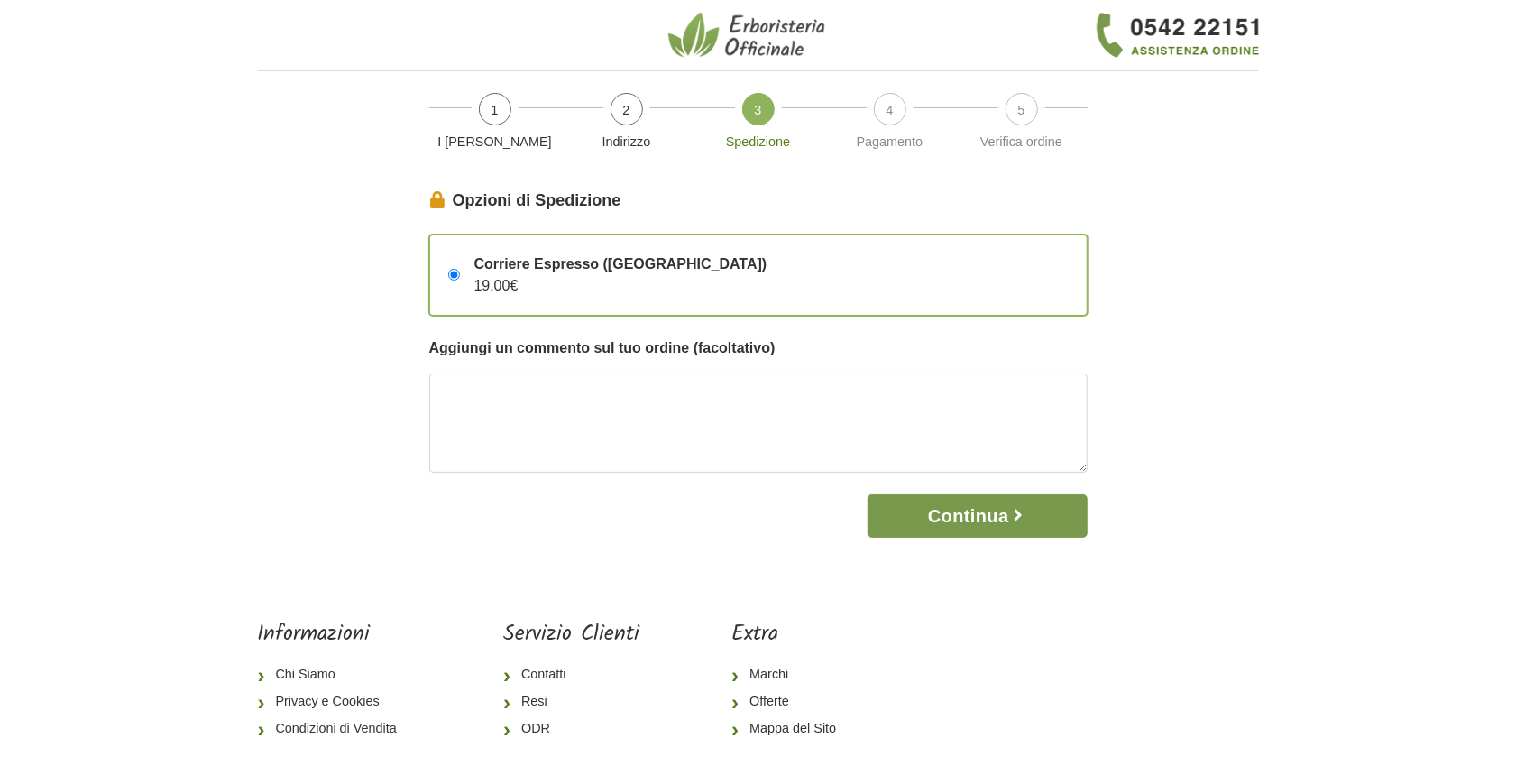
click at [976, 509] on button "Continua" at bounding box center [977, 516] width 219 height 43
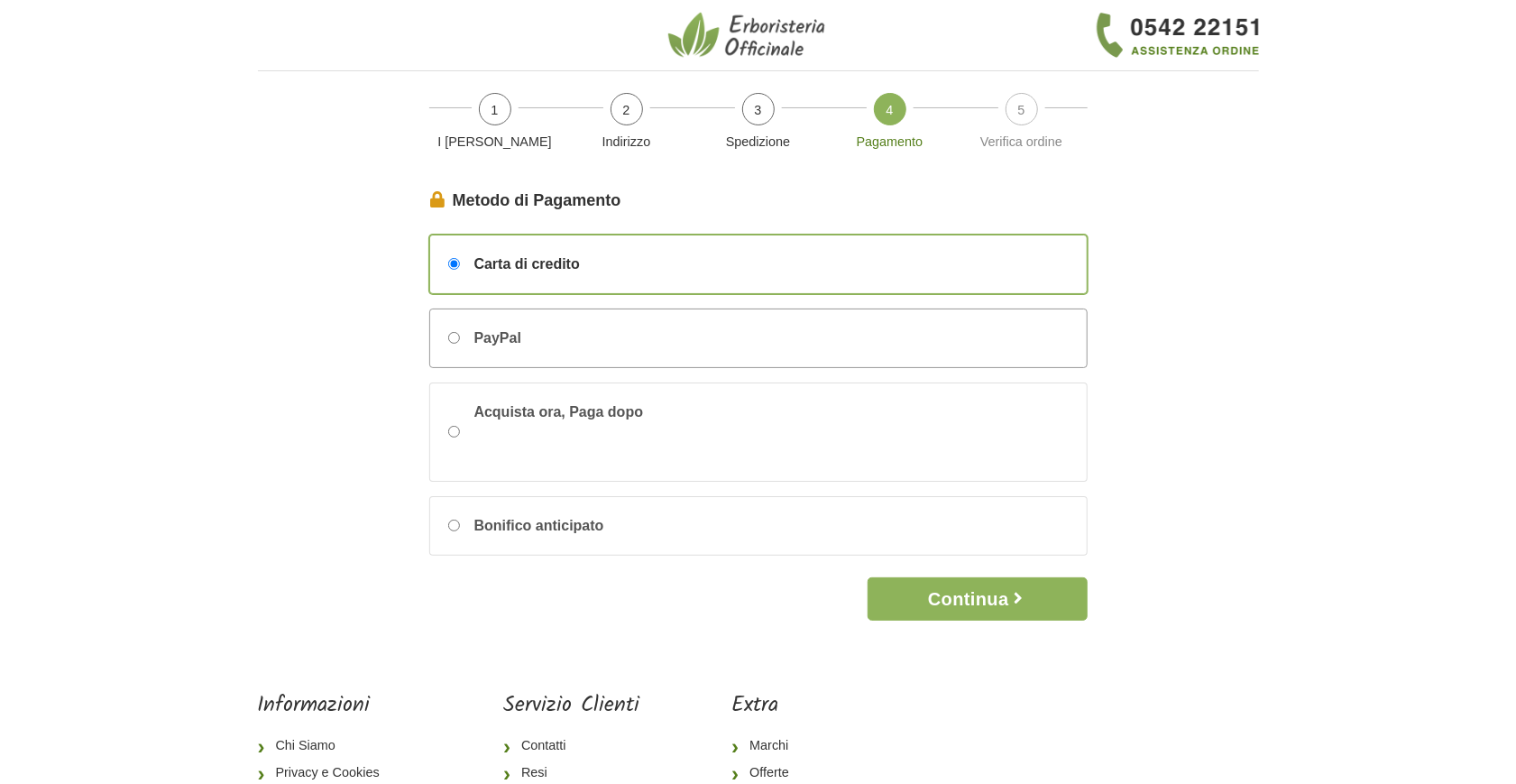
click at [452, 337] on input "PayPal" at bounding box center [454, 337] width 12 height 12
radio input "true"
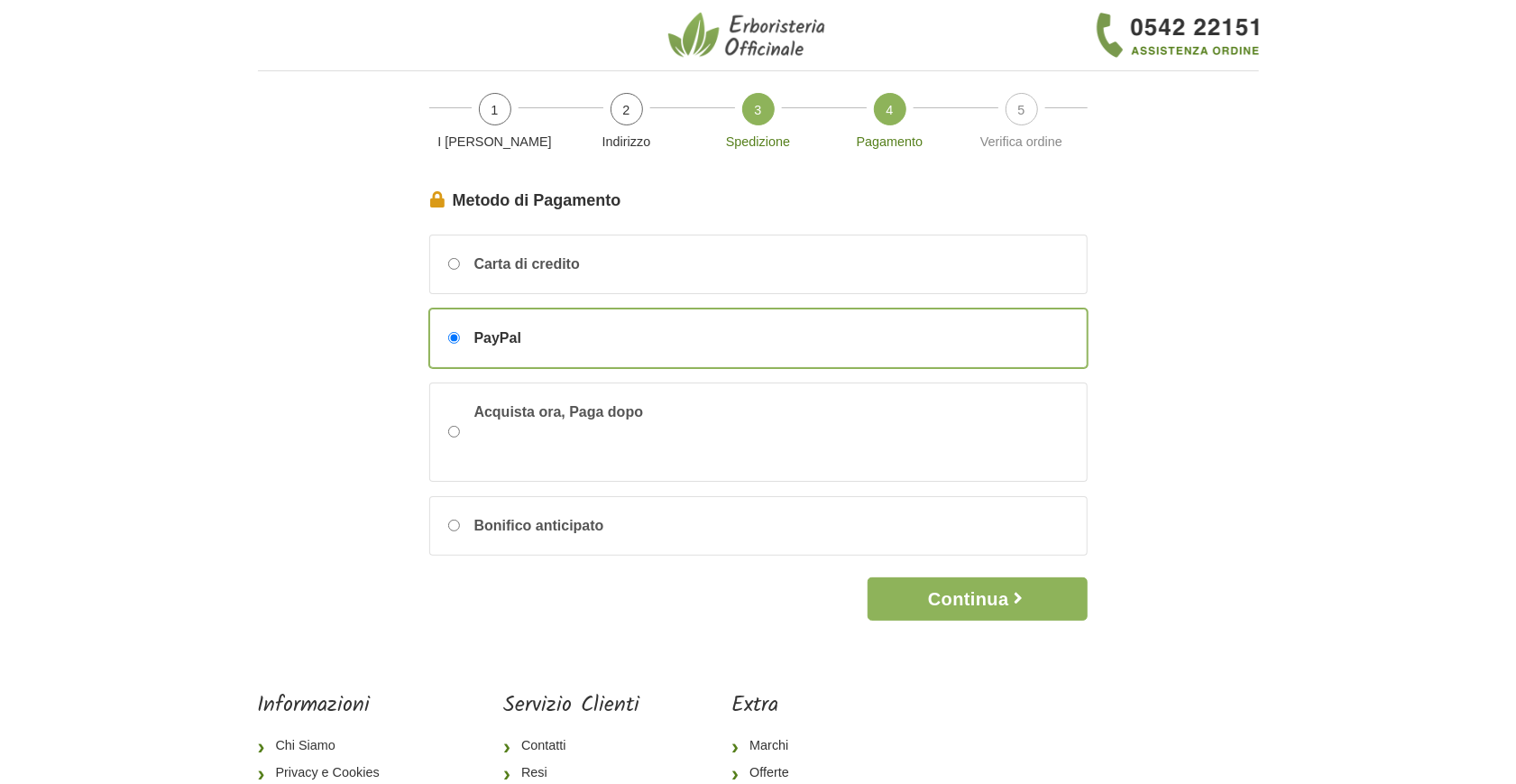
click at [759, 154] on link "3 Spedizione" at bounding box center [758, 130] width 131 height 88
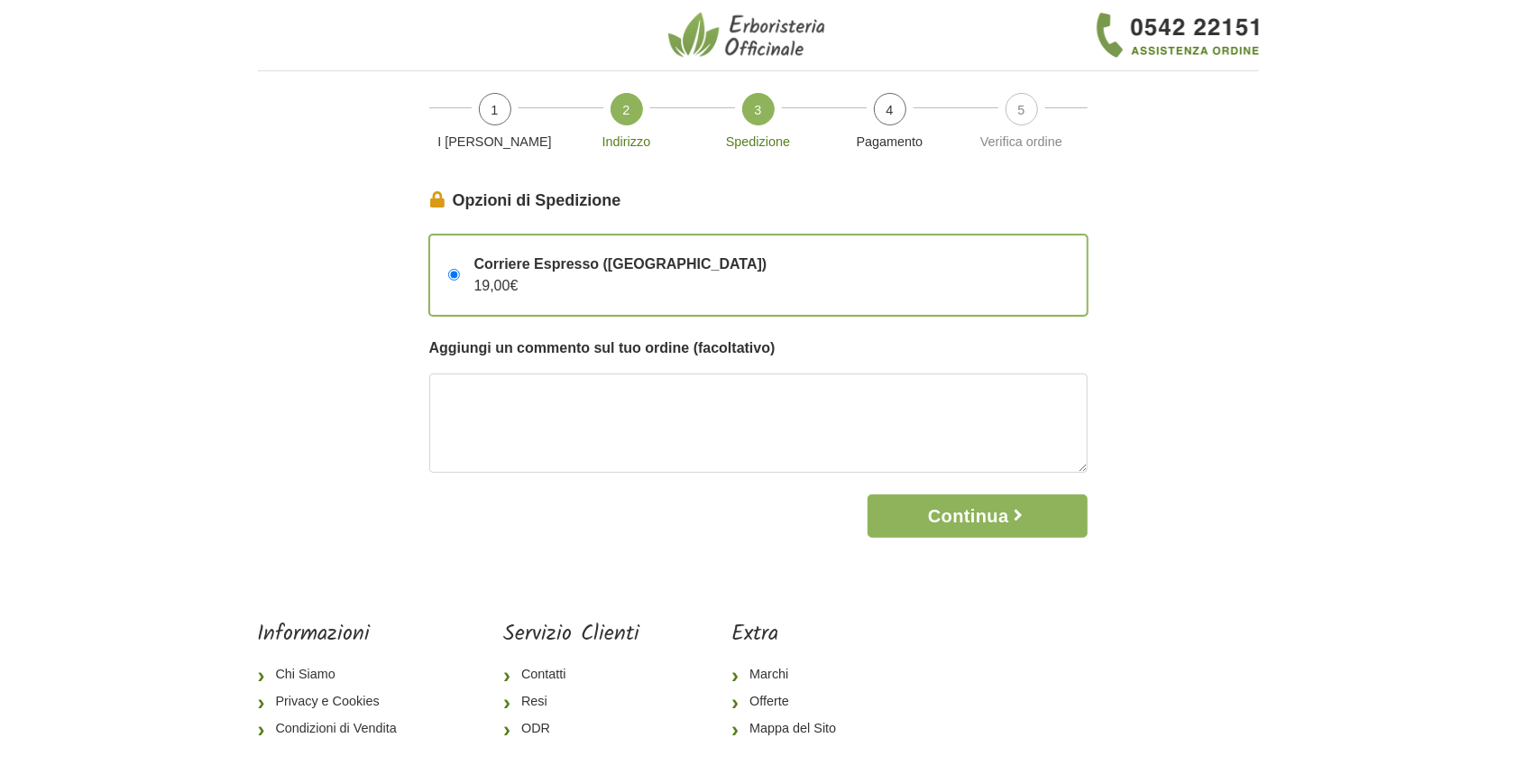
click at [626, 139] on p "Indirizzo" at bounding box center [627, 142] width 118 height 20
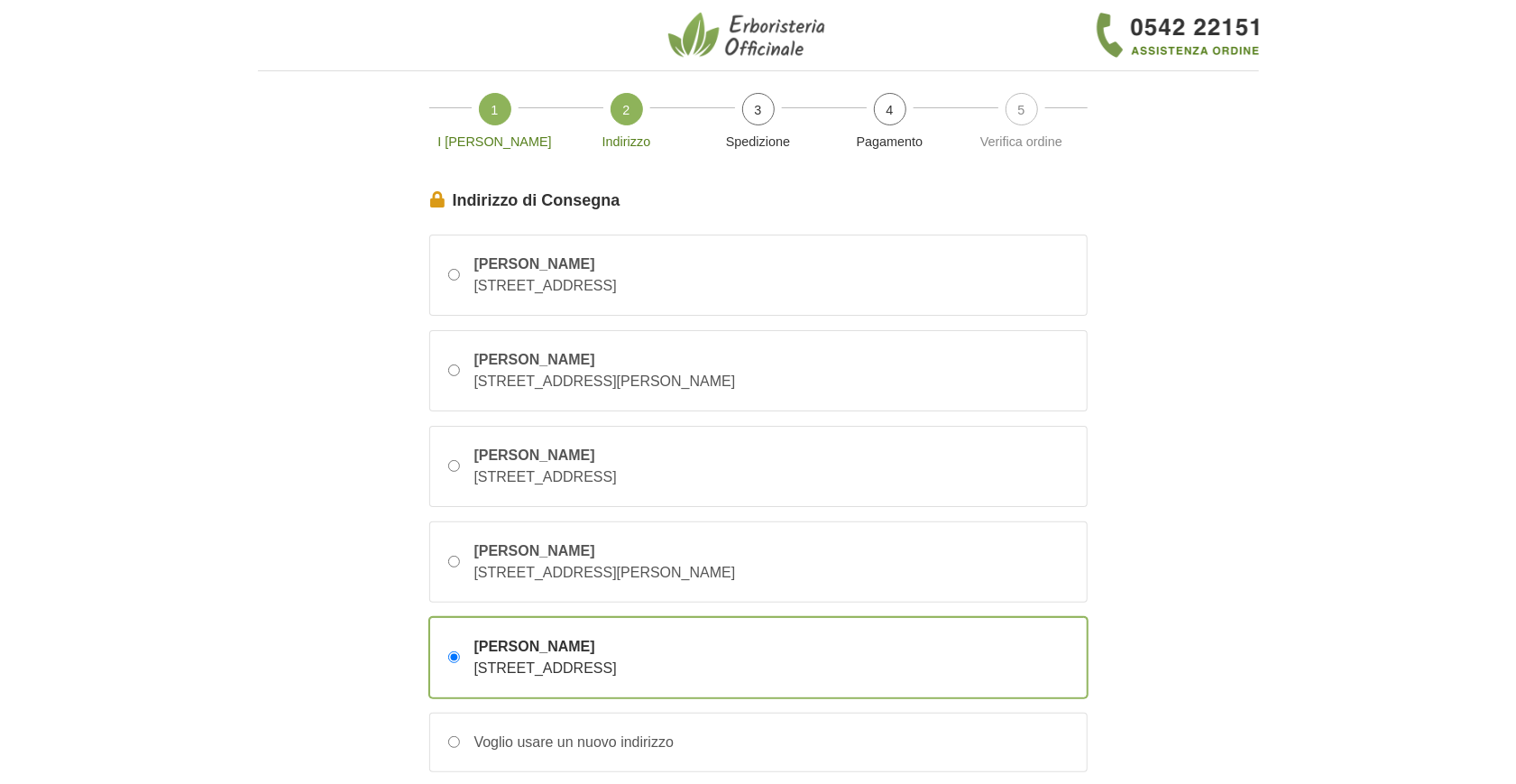
click at [495, 144] on p "I Miei Dati" at bounding box center [496, 142] width 118 height 20
click at [880, 144] on p "Pagamento" at bounding box center [891, 142] width 118 height 20
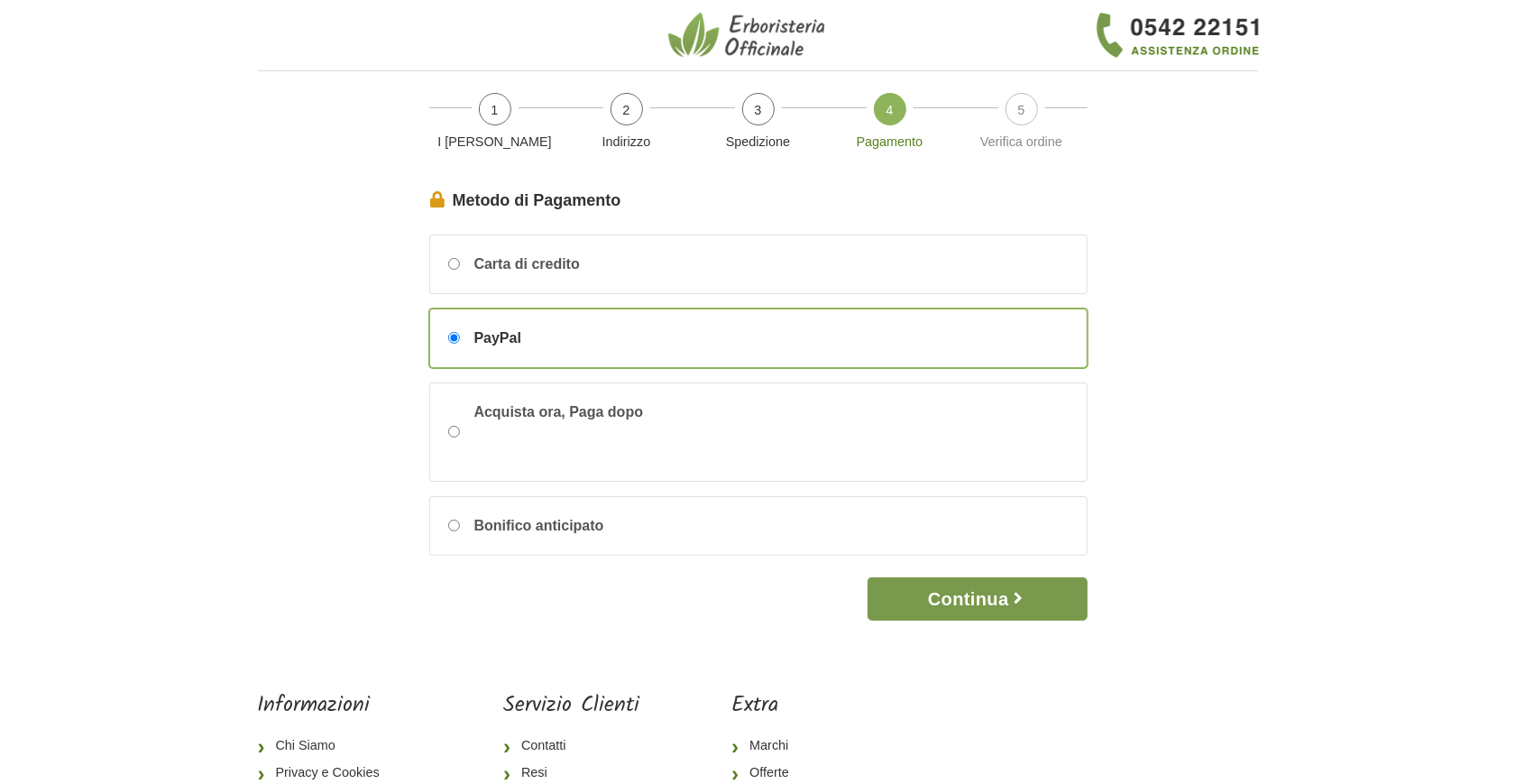
click at [983, 595] on button "Continua" at bounding box center [977, 598] width 219 height 43
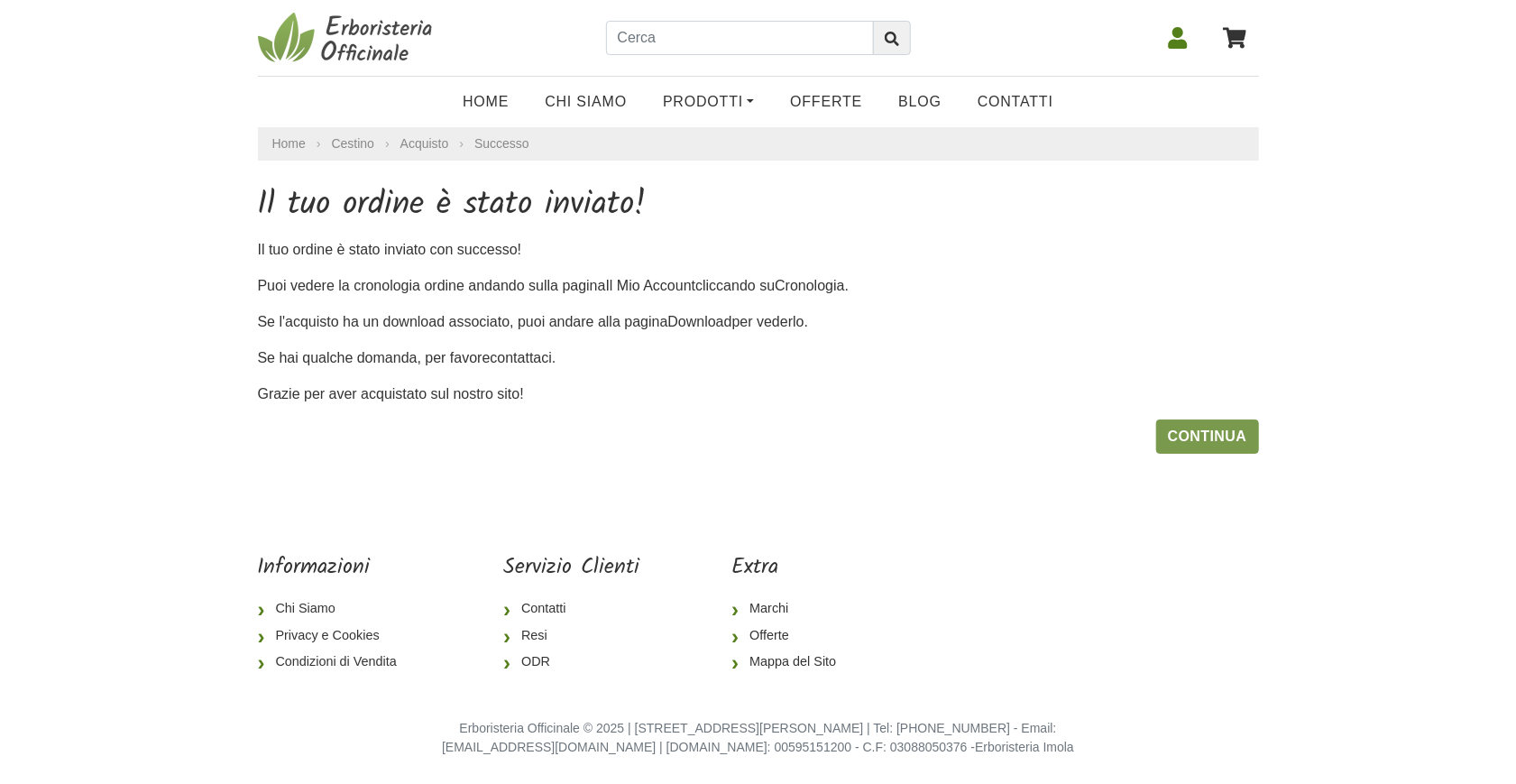
click at [1211, 437] on link "Continua" at bounding box center [1208, 436] width 103 height 34
